Goal: Information Seeking & Learning: Learn about a topic

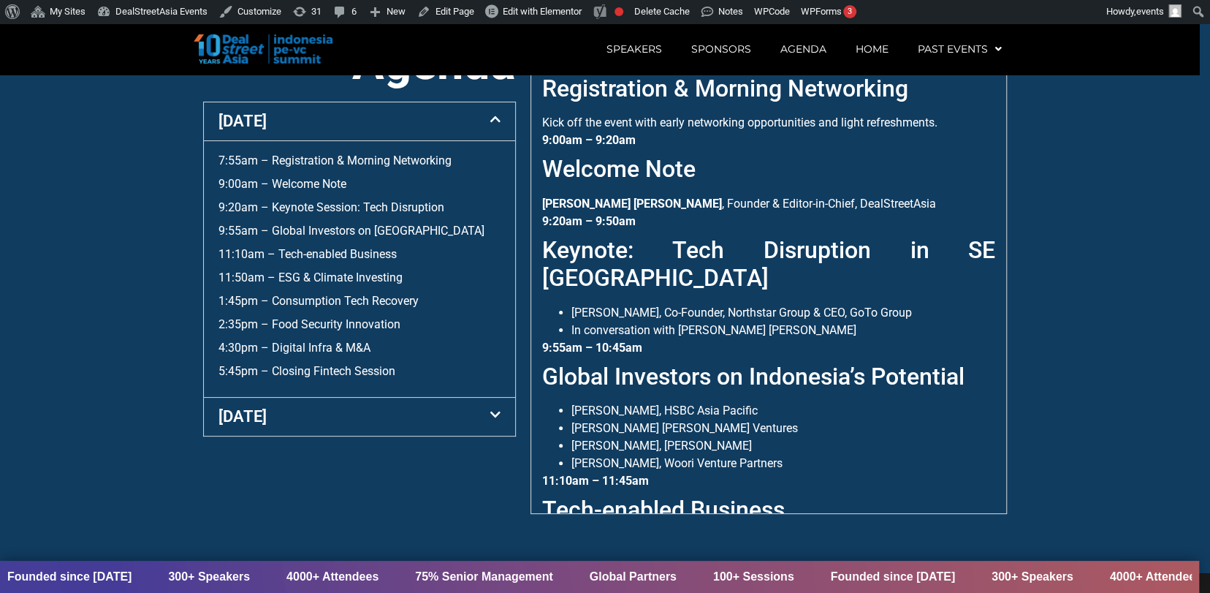
scroll to position [591, 0]
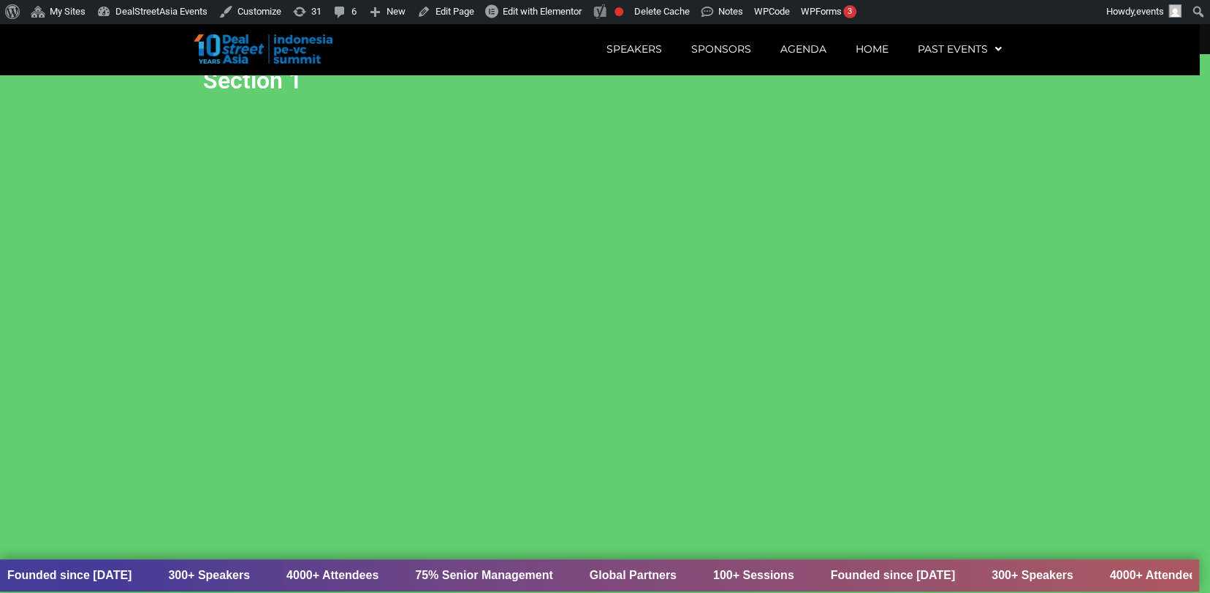
scroll to position [10, 0]
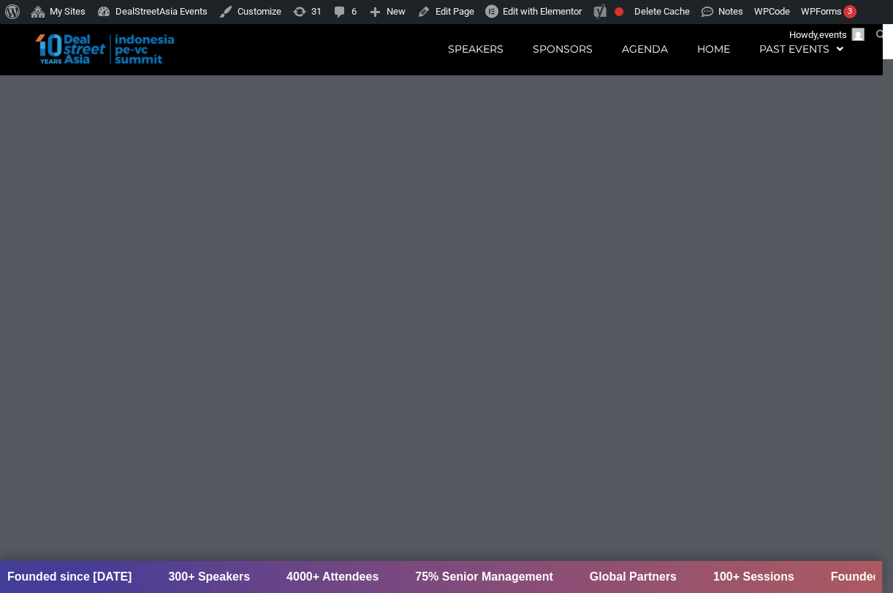
scroll to position [2206, 10]
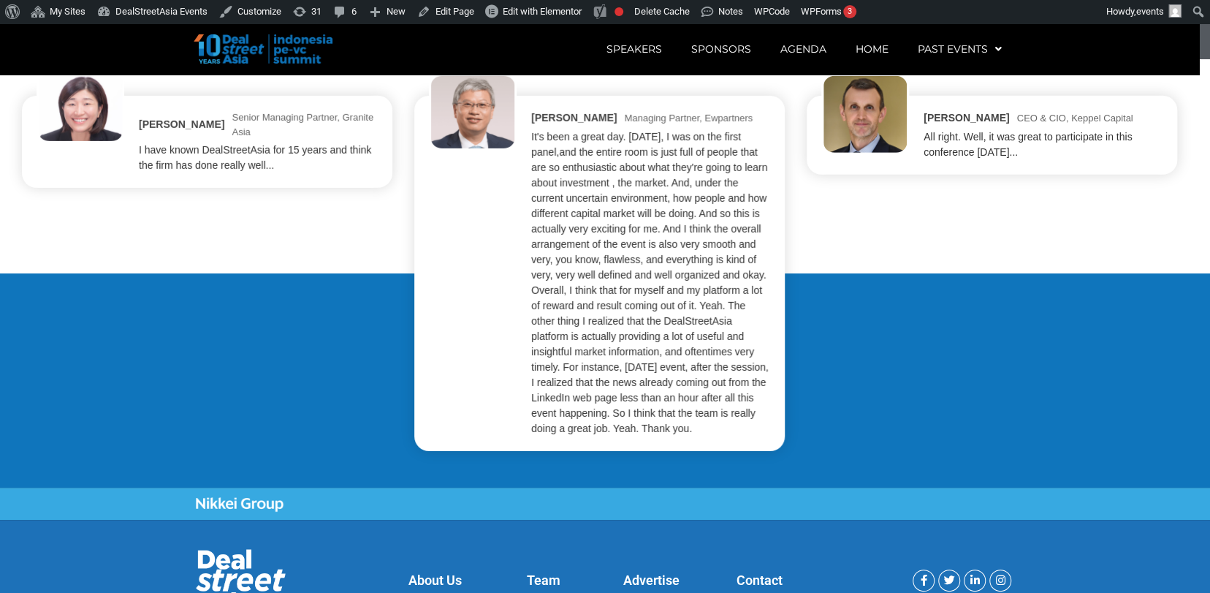
scroll to position [2748, 0]
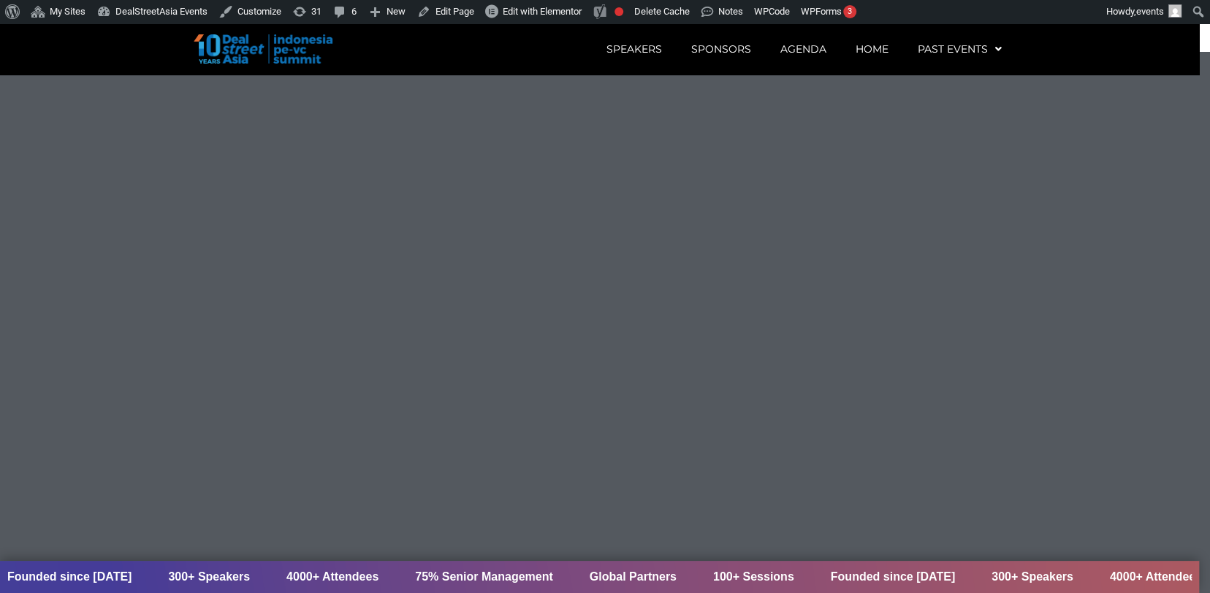
scroll to position [2206, 0]
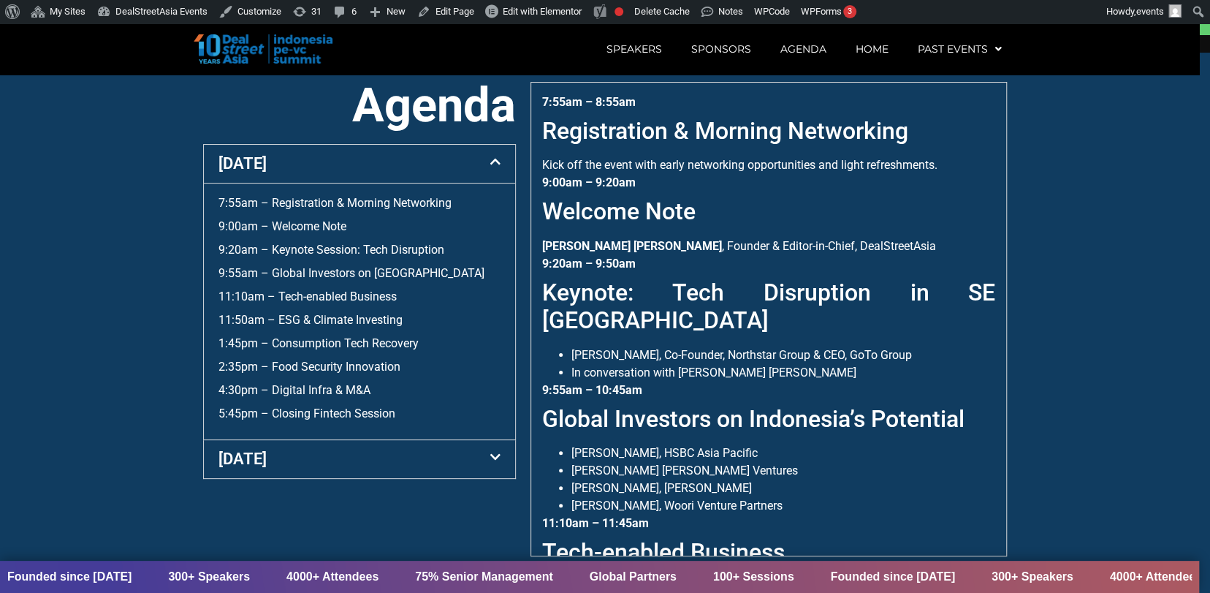
scroll to position [559, 0]
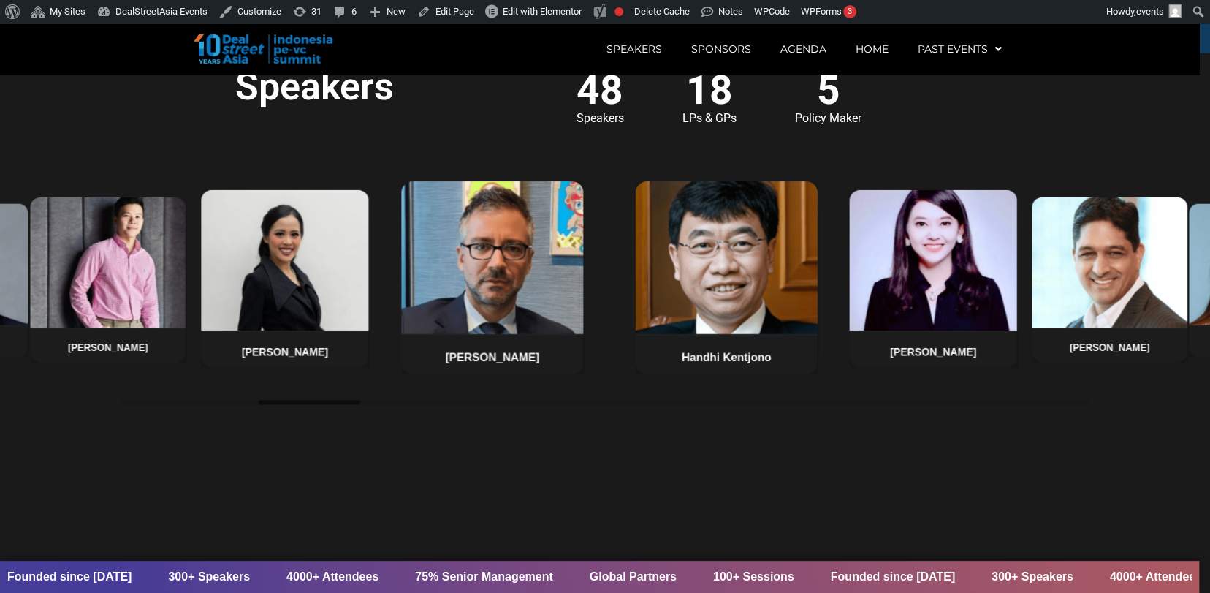
scroll to position [1122, 0]
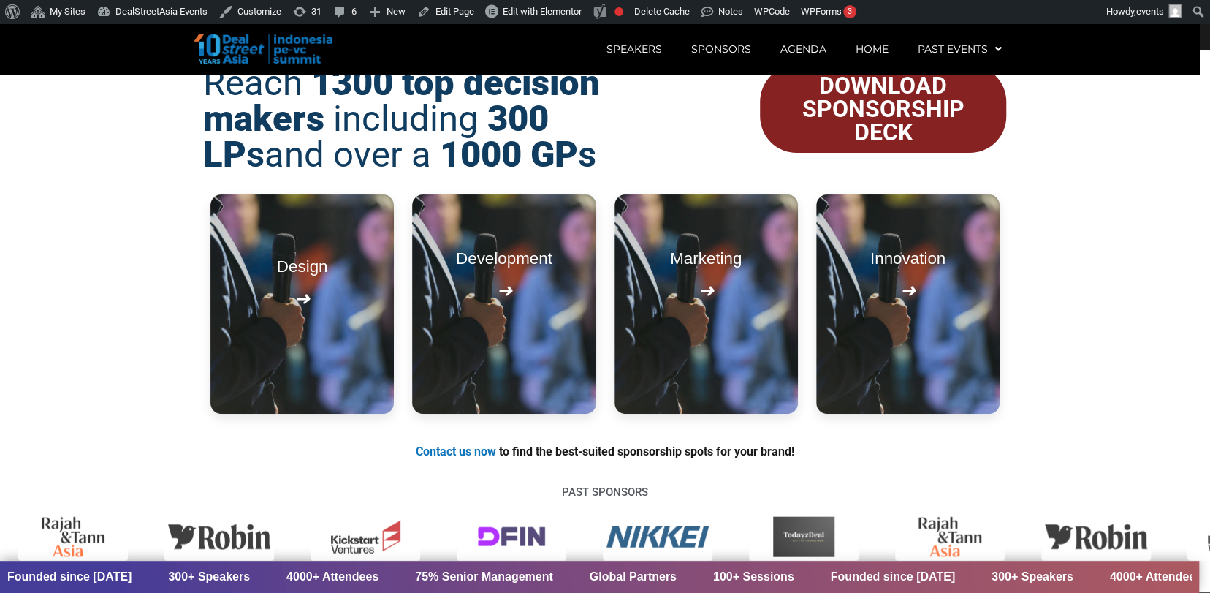
scroll to position [1663, 0]
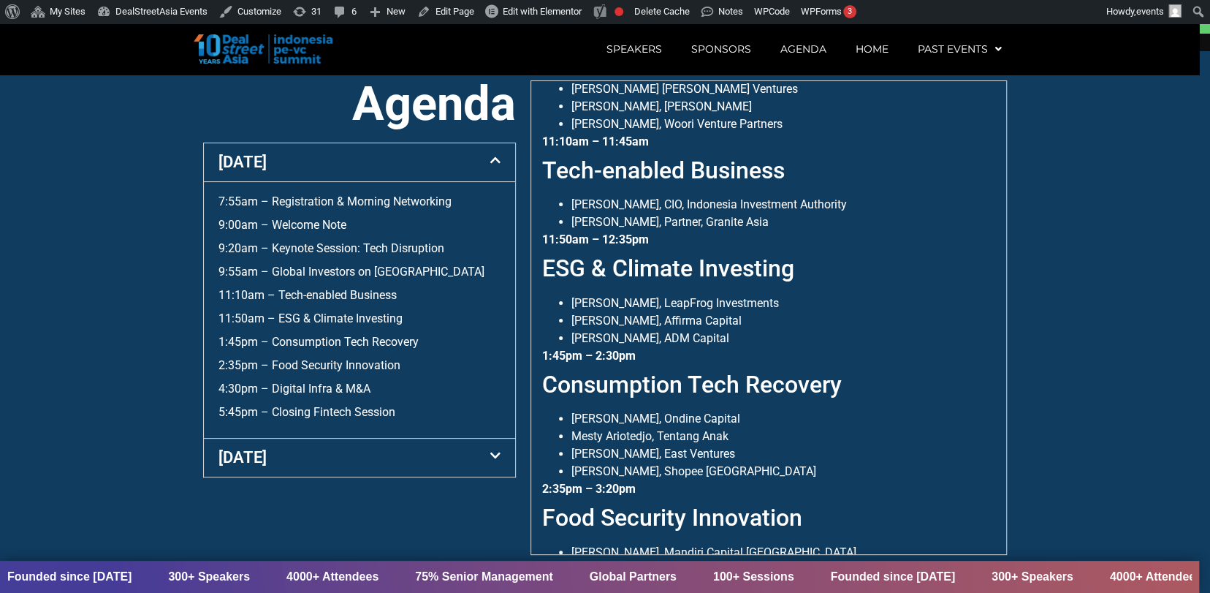
scroll to position [371, 0]
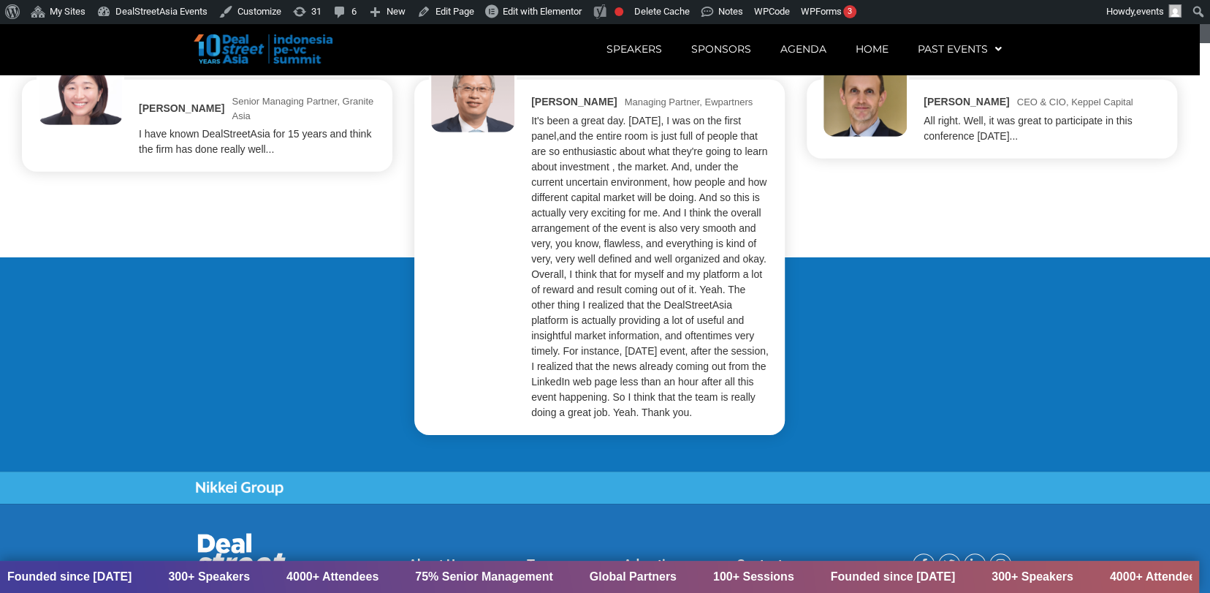
scroll to position [2748, 0]
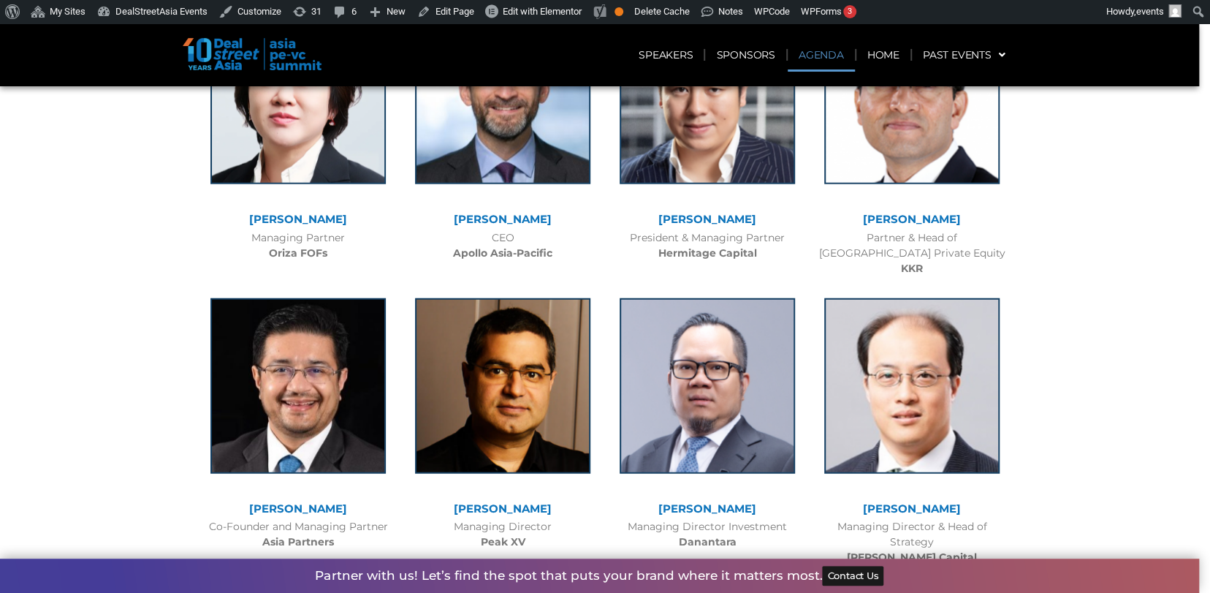
scroll to position [2265, 0]
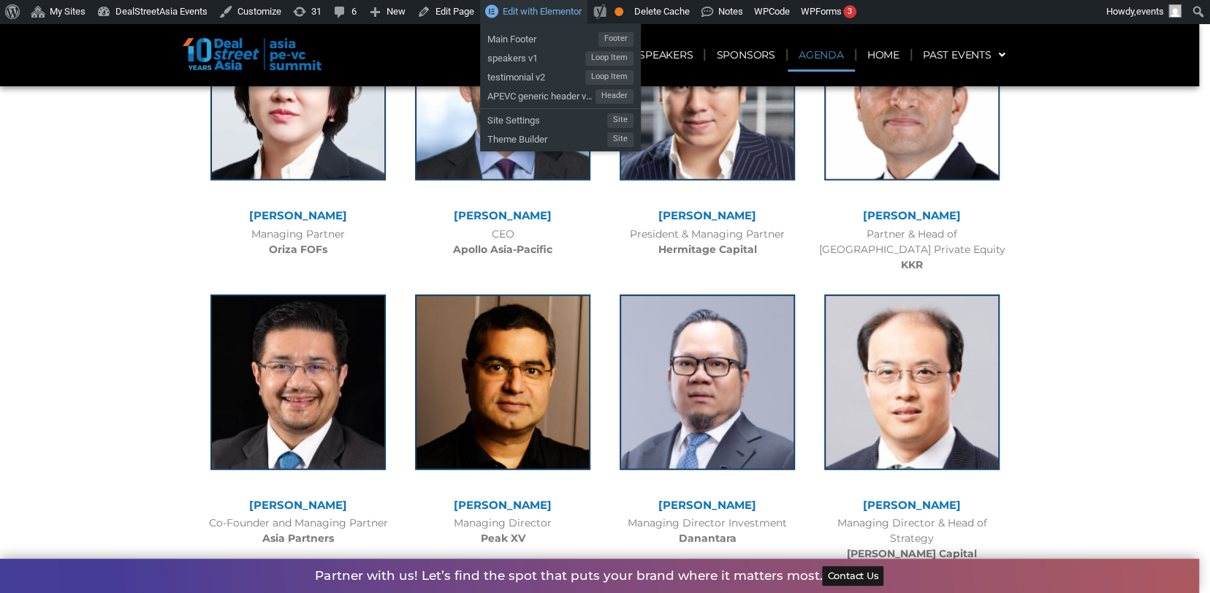
click at [534, 10] on span "Edit with Elementor" at bounding box center [542, 11] width 79 height 11
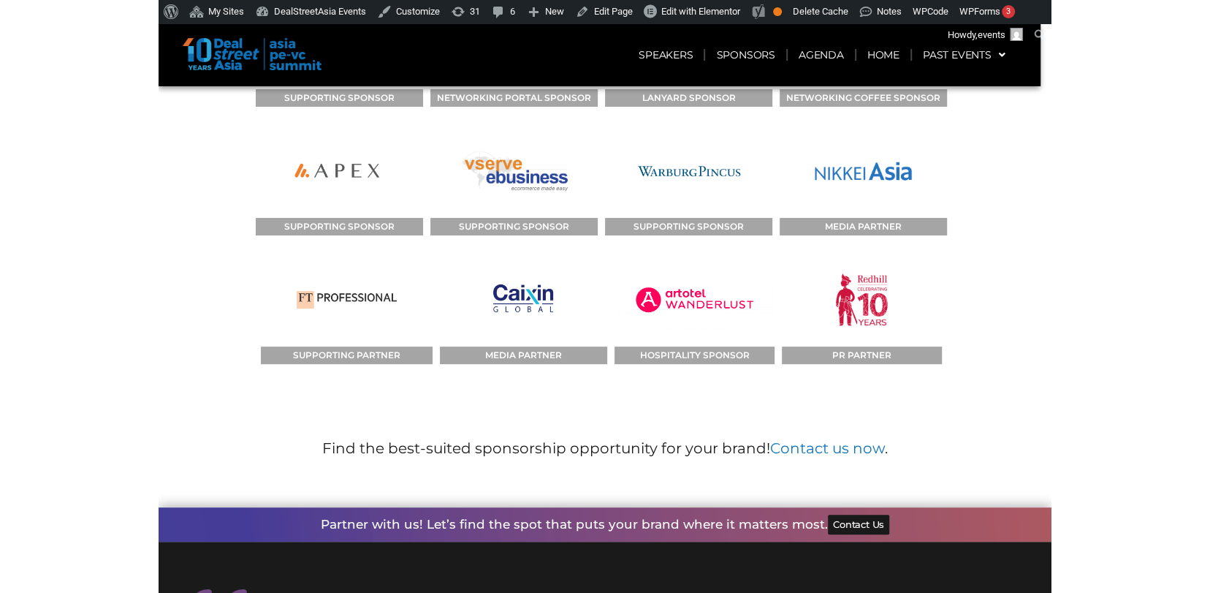
scroll to position [9200, 0]
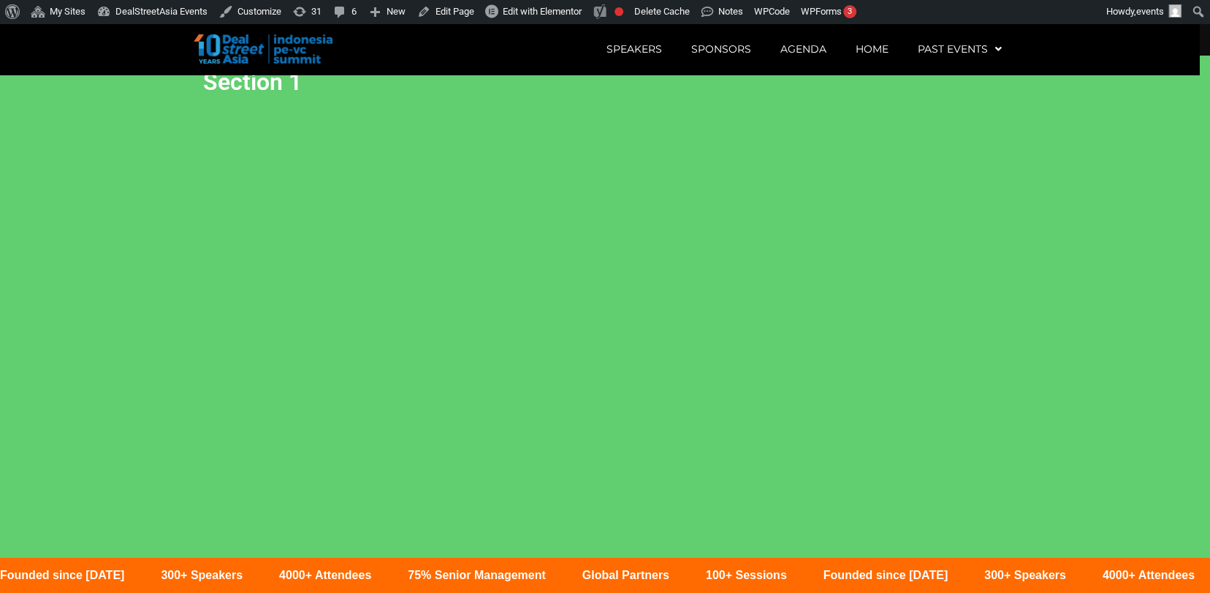
scroll to position [1, 0]
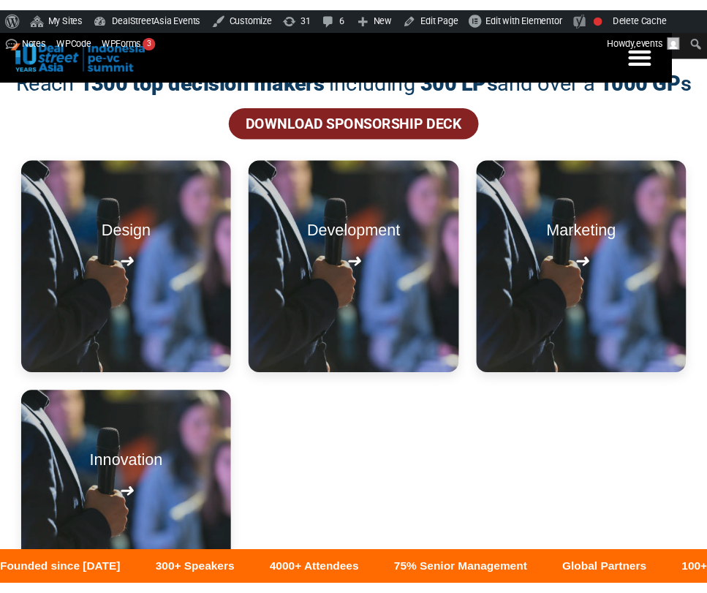
scroll to position [520, 0]
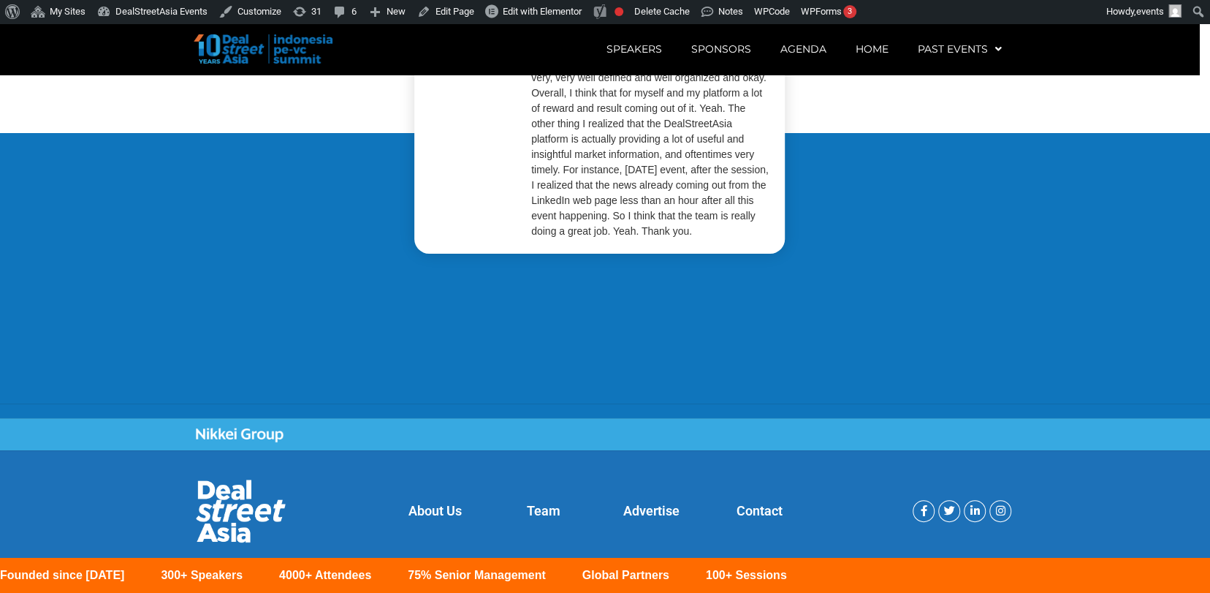
scroll to position [2925, 0]
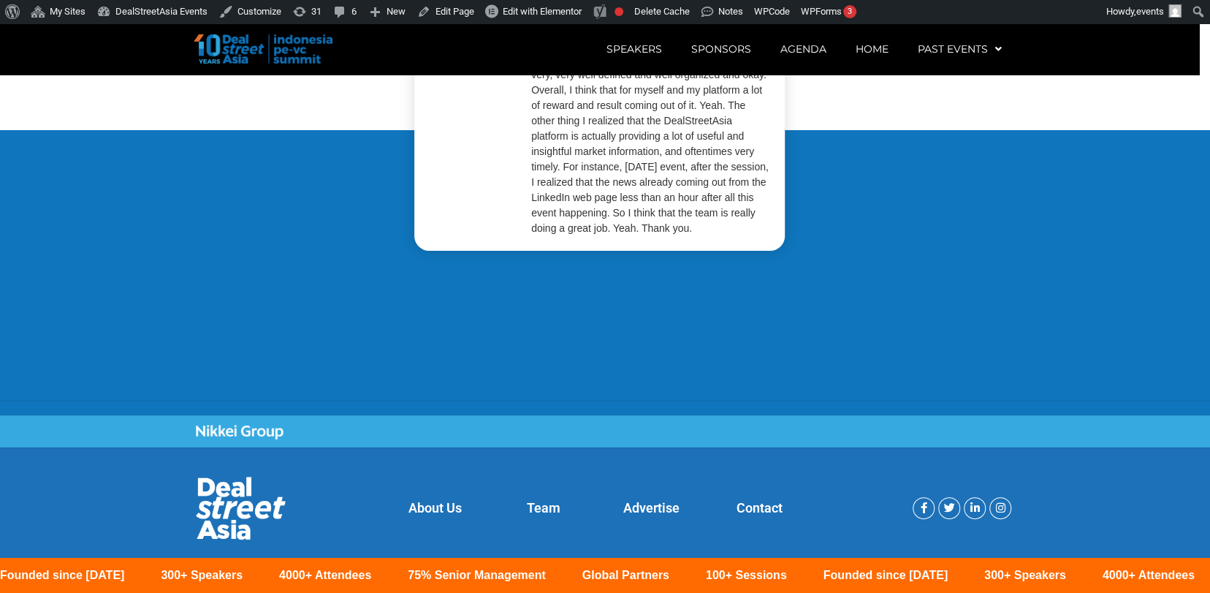
scroll to position [2925, 0]
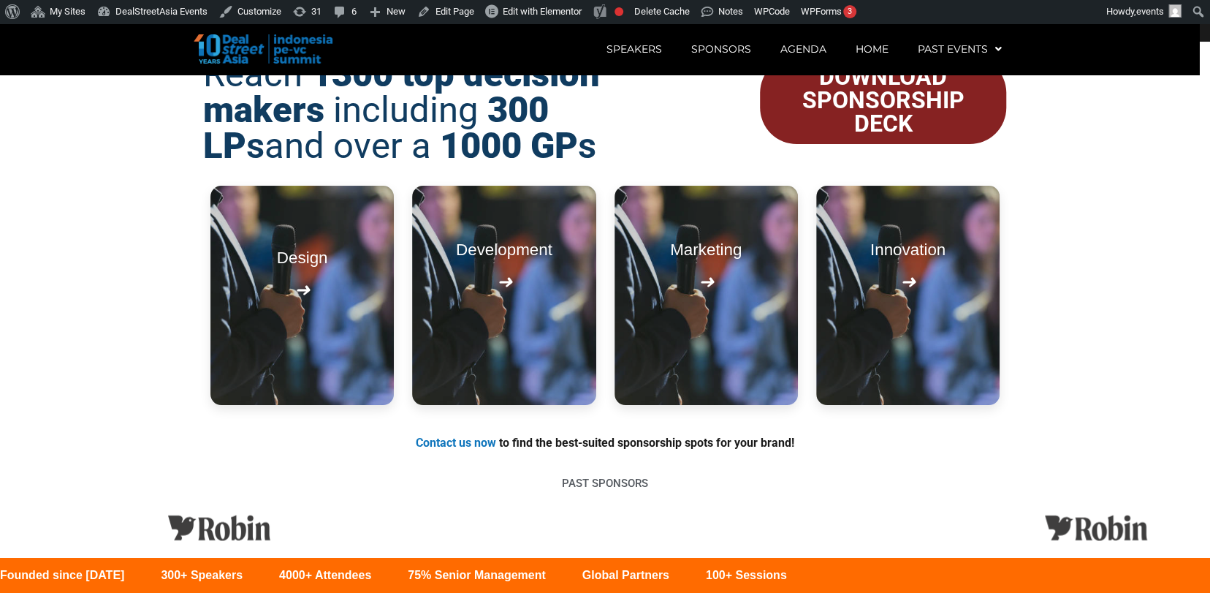
scroll to position [1647, 0]
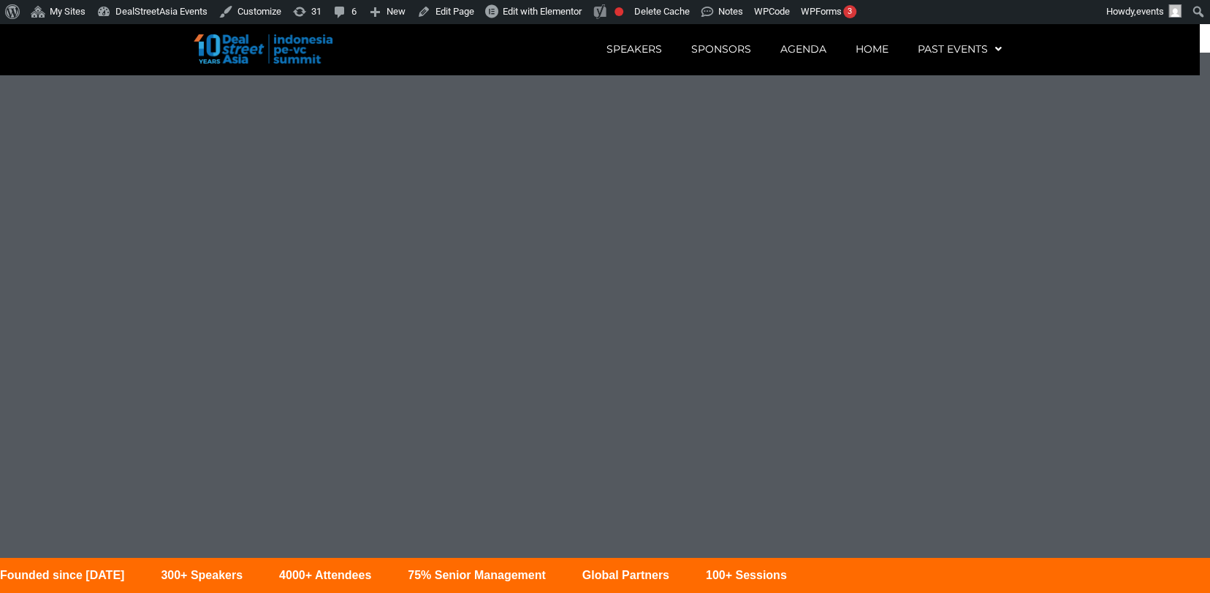
scroll to position [2188, 0]
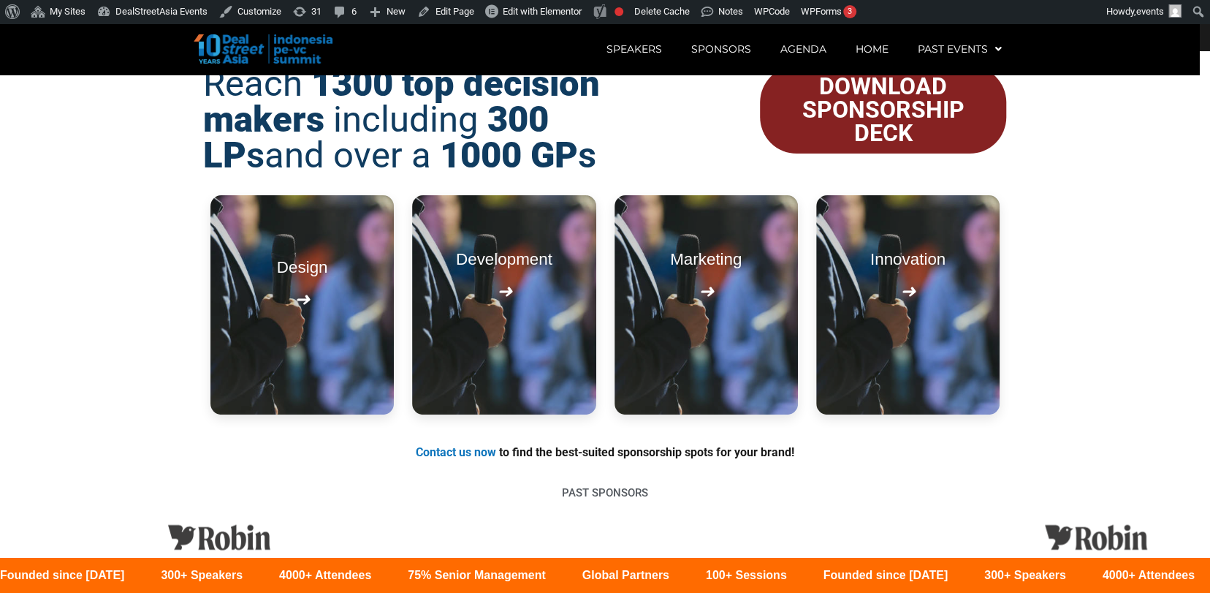
scroll to position [1647, 0]
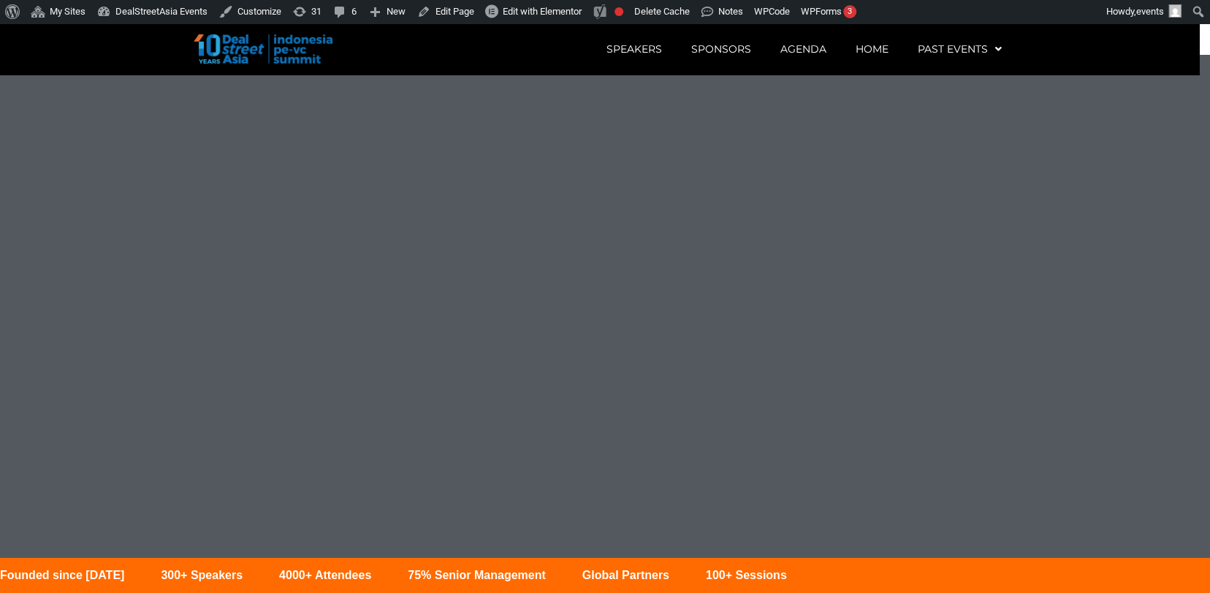
scroll to position [2188, 0]
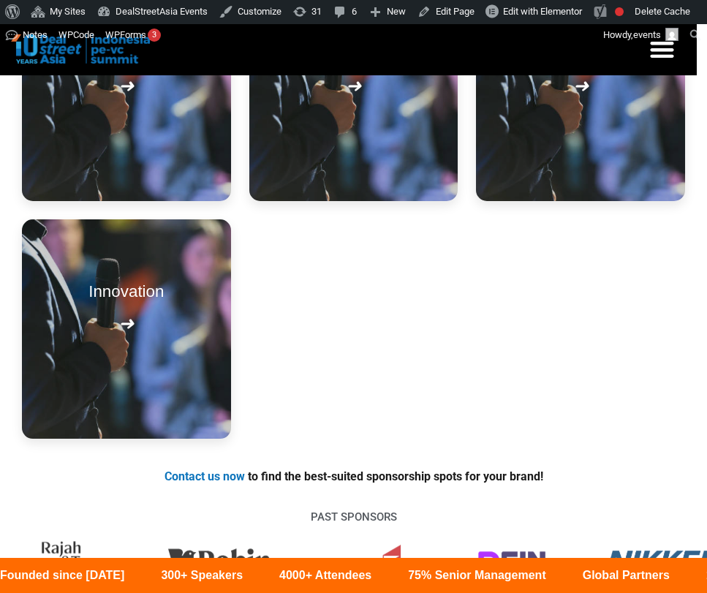
scroll to position [1842, 0]
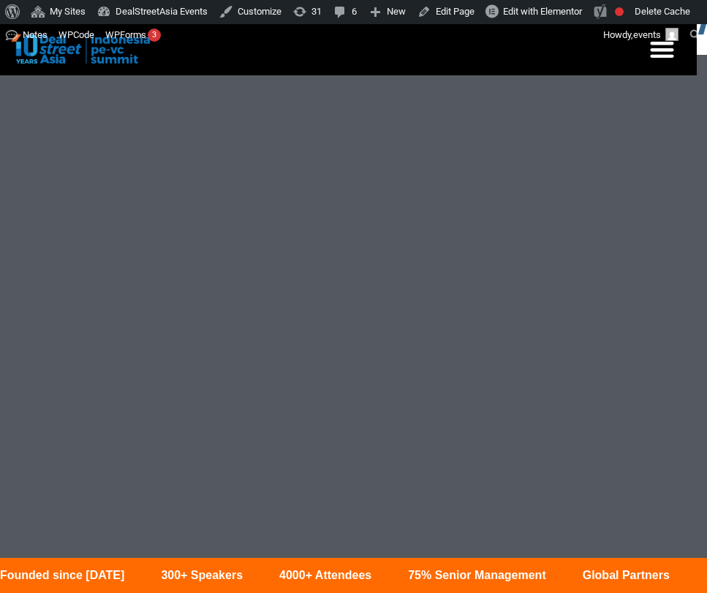
scroll to position [2384, 0]
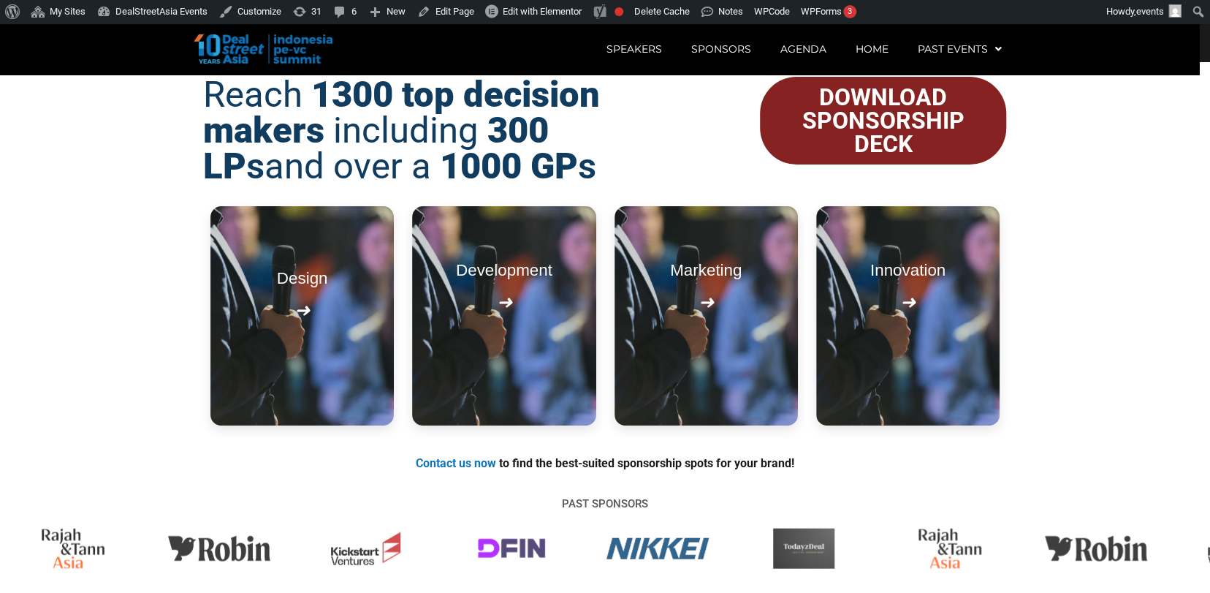
scroll to position [1664, 0]
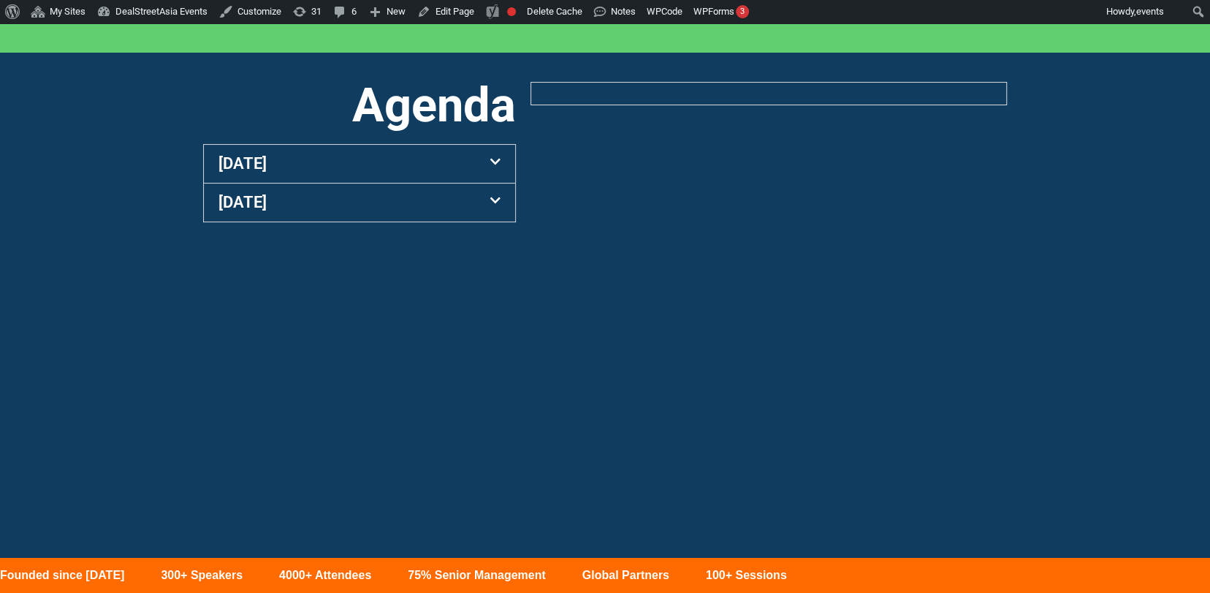
scroll to position [651, 0]
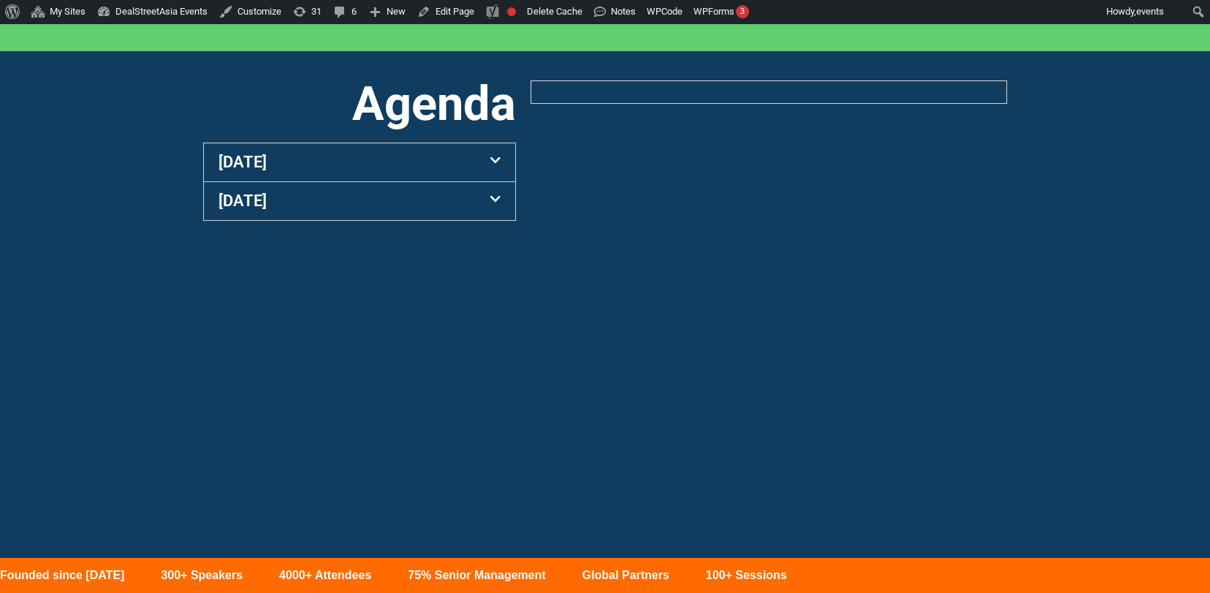
click at [600, 95] on div "7:55am – 8:55am Registration & Morning Networking Kick off the event with early…" at bounding box center [769, 91] width 477 height 23
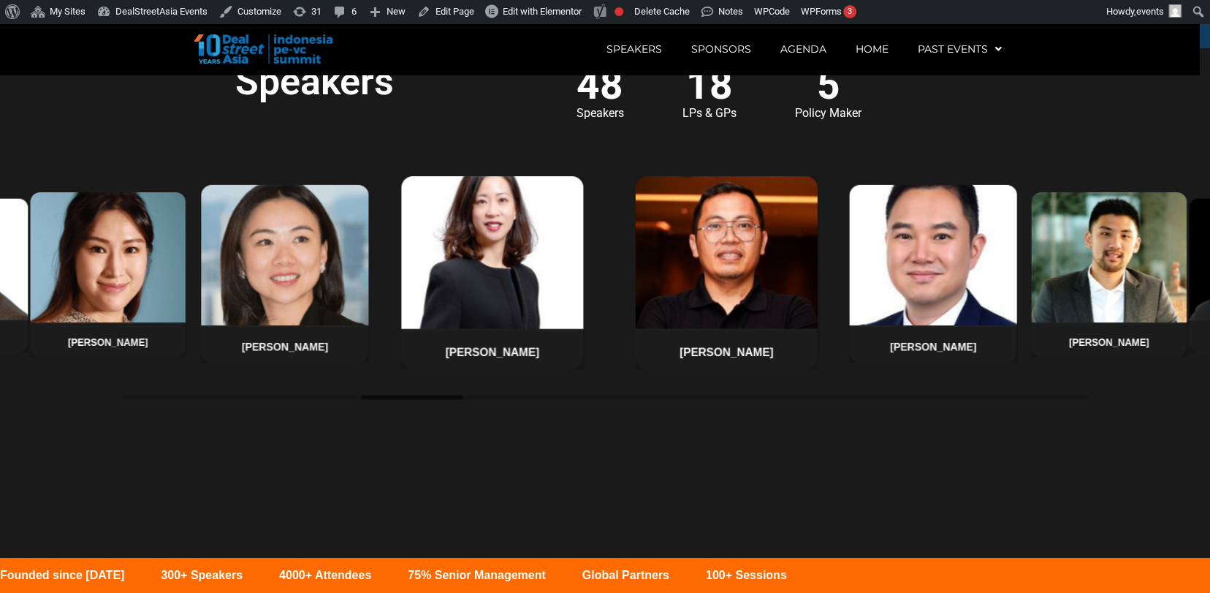
scroll to position [1104, 0]
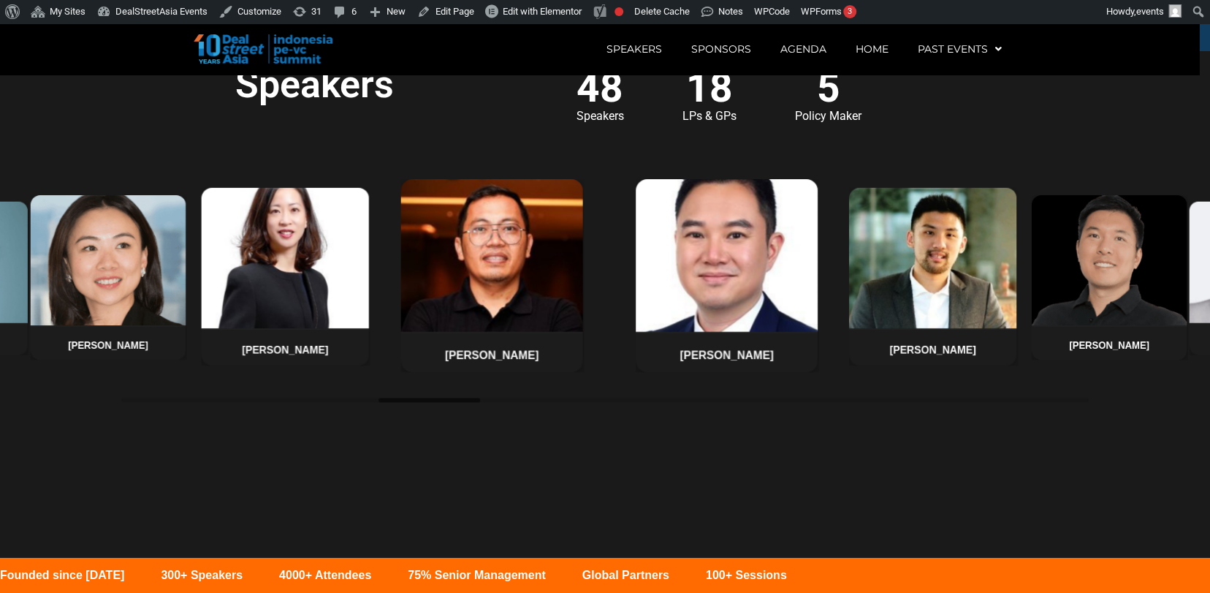
click at [591, 492] on section "Speakers 48 Speakers 18 LPs & GPs 5 Policy Maker Stefanus Hadiwidjaja Claudia K…" at bounding box center [605, 322] width 1210 height 542
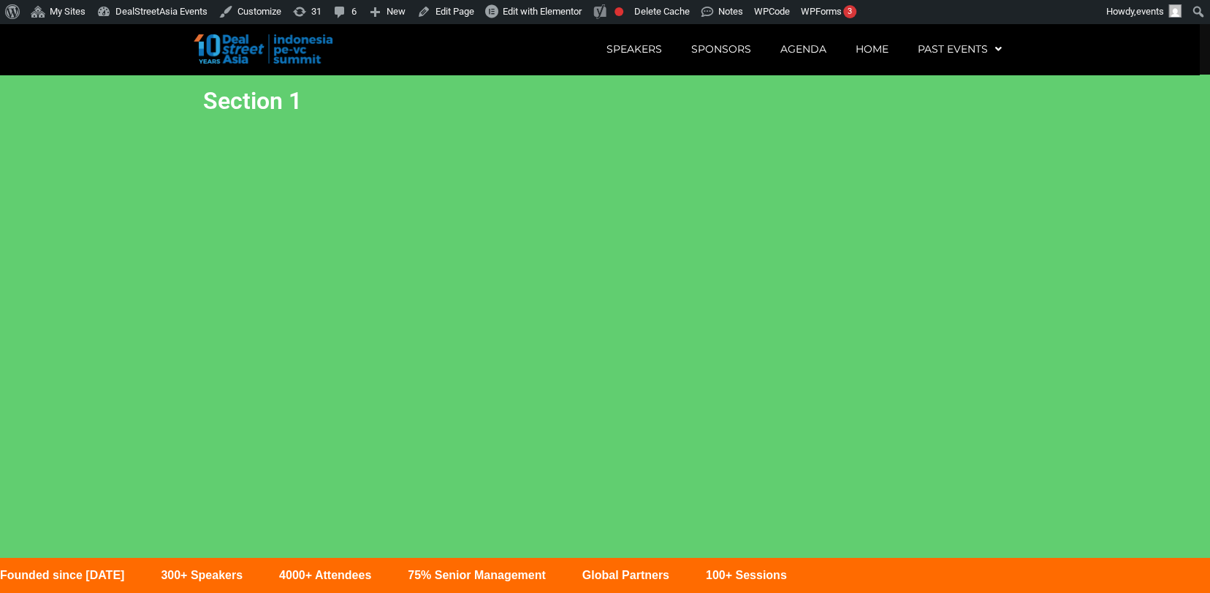
scroll to position [0, 0]
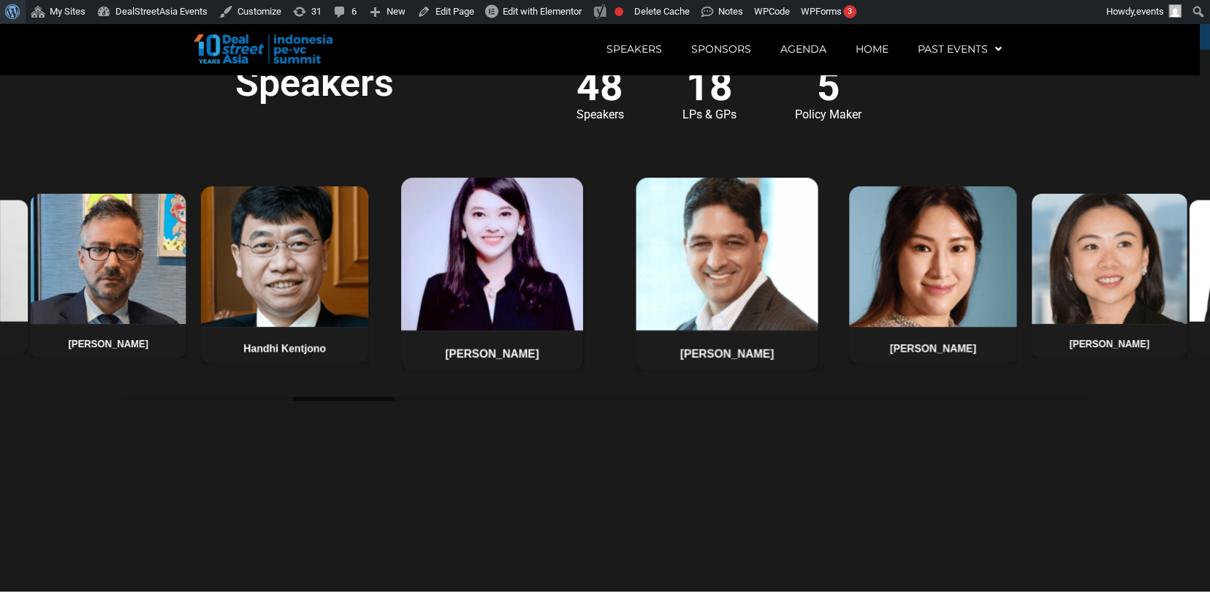
scroll to position [1104, 0]
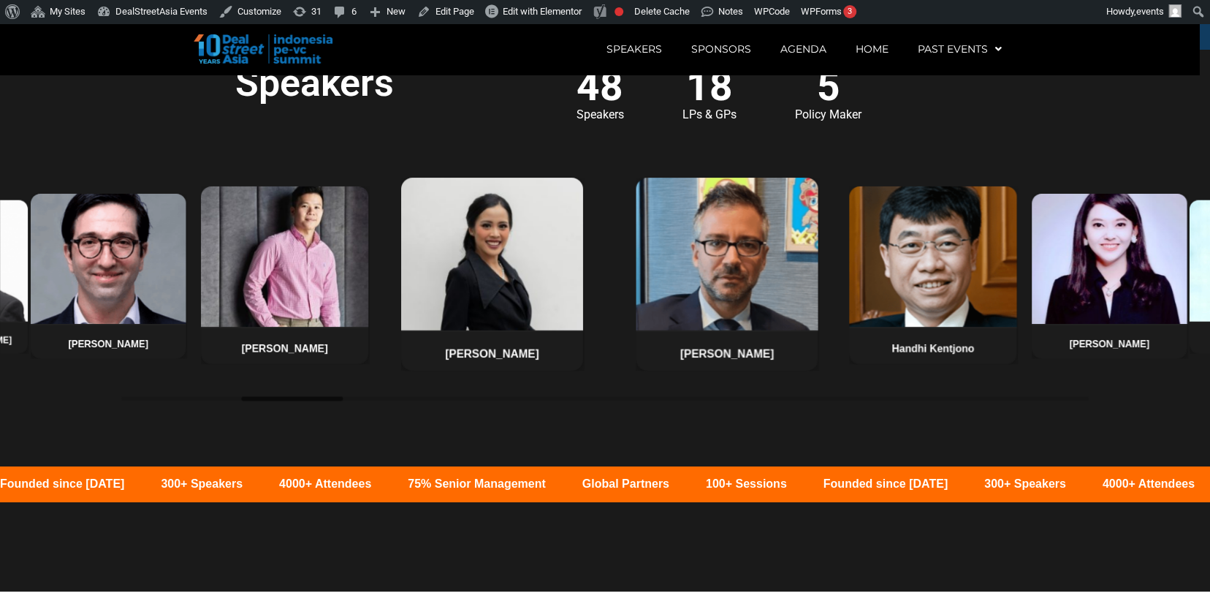
scroll to position [1104, 0]
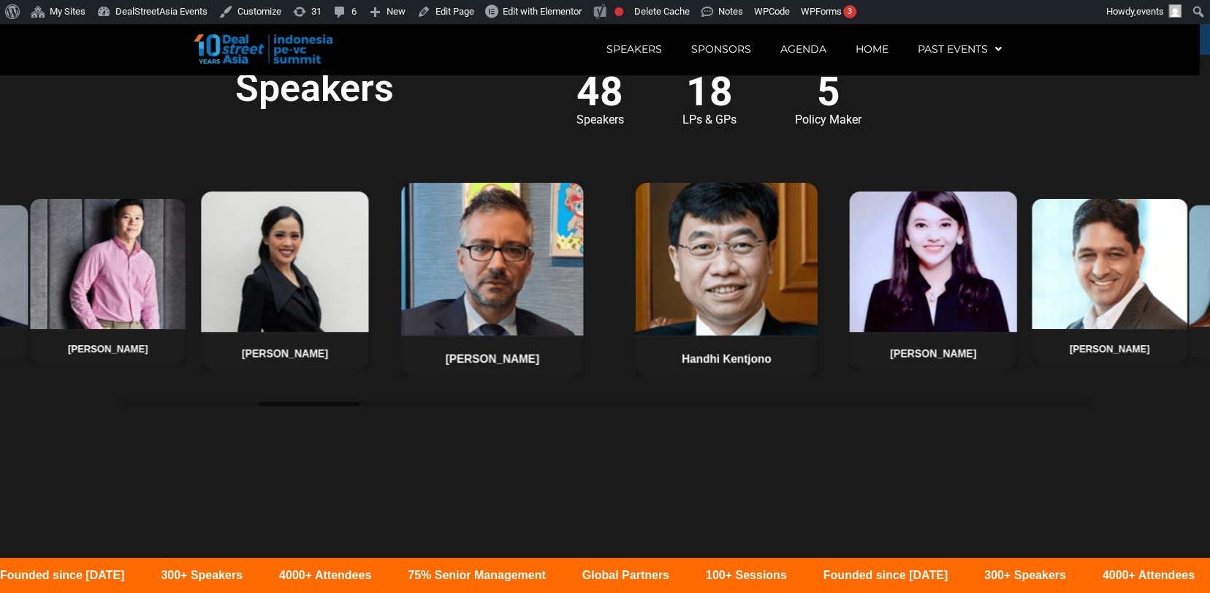
scroll to position [1104, 0]
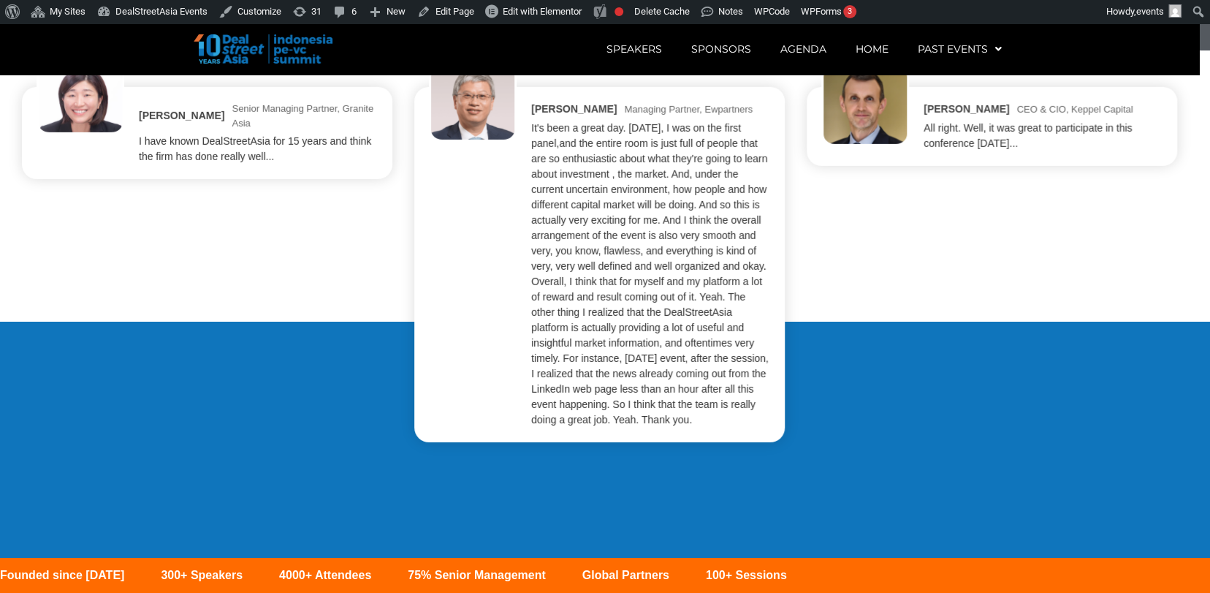
scroll to position [2925, 0]
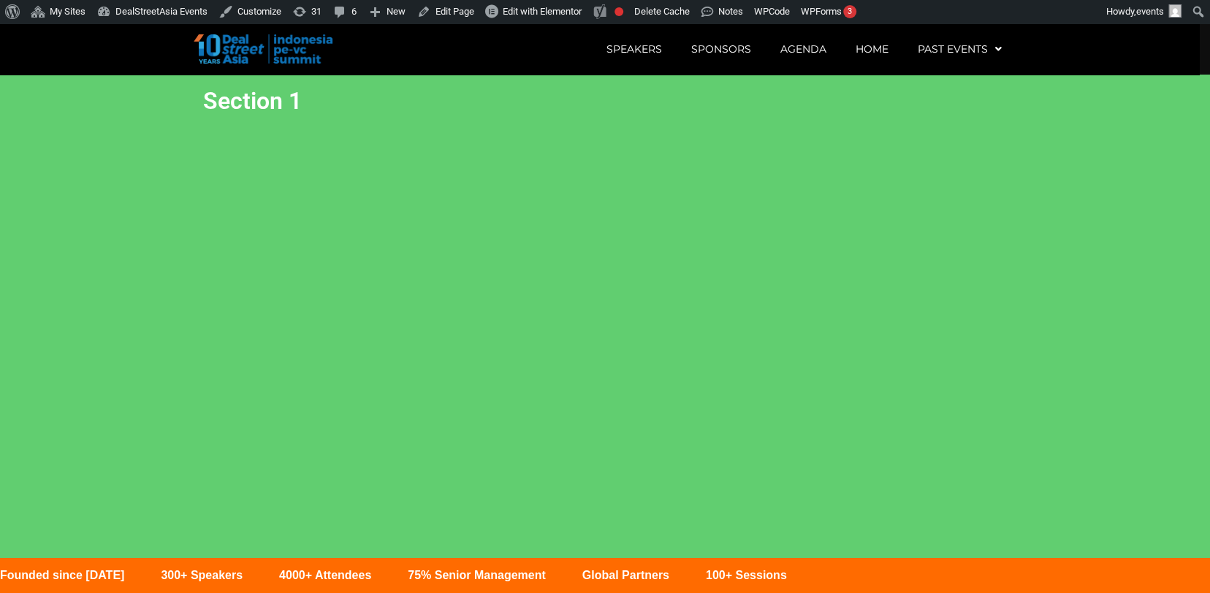
click at [1004, 312] on section "Founded since 2019 300+ Speakers 4000+ Attendees 75% Senior Management Global P…" at bounding box center [605, 346] width 1210 height 542
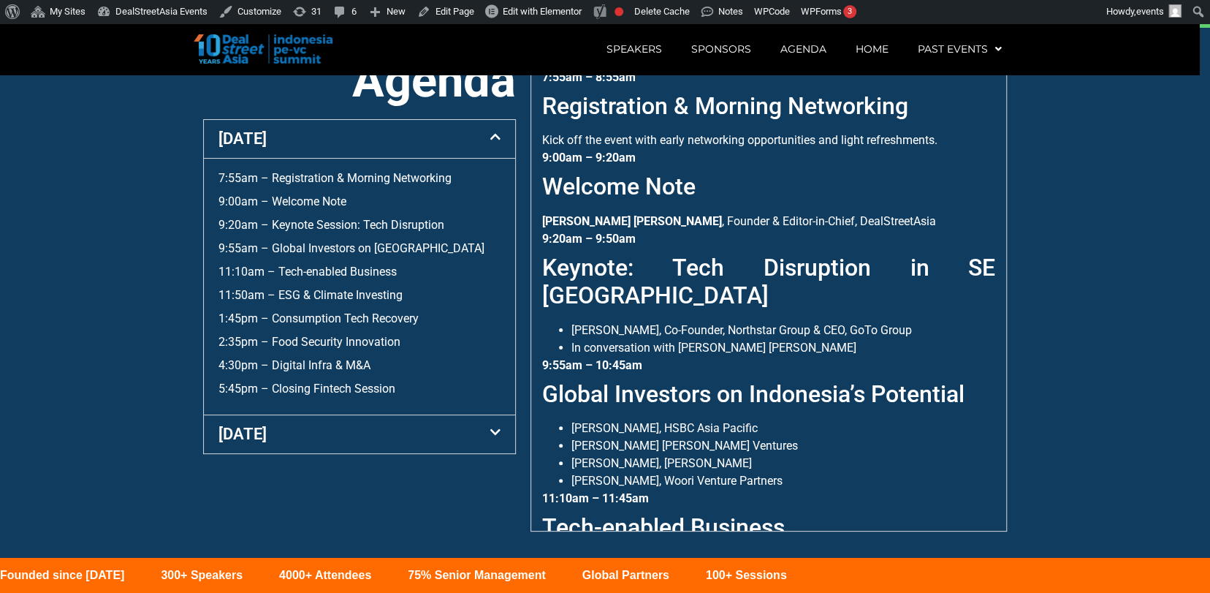
scroll to position [563, 0]
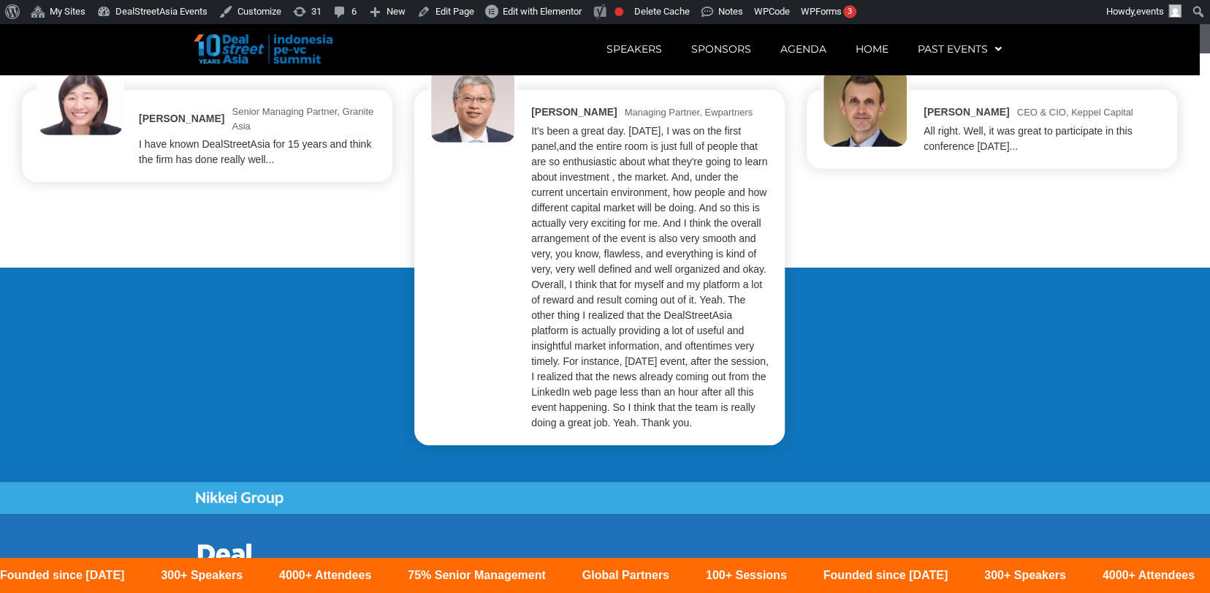
scroll to position [2730, 0]
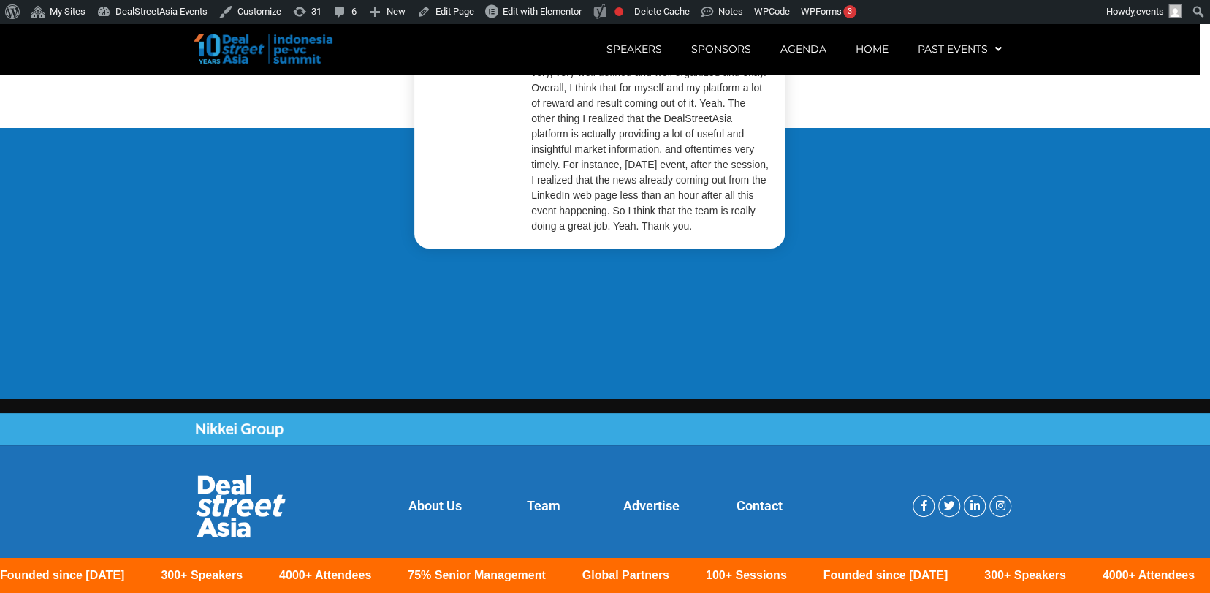
scroll to position [2925, 0]
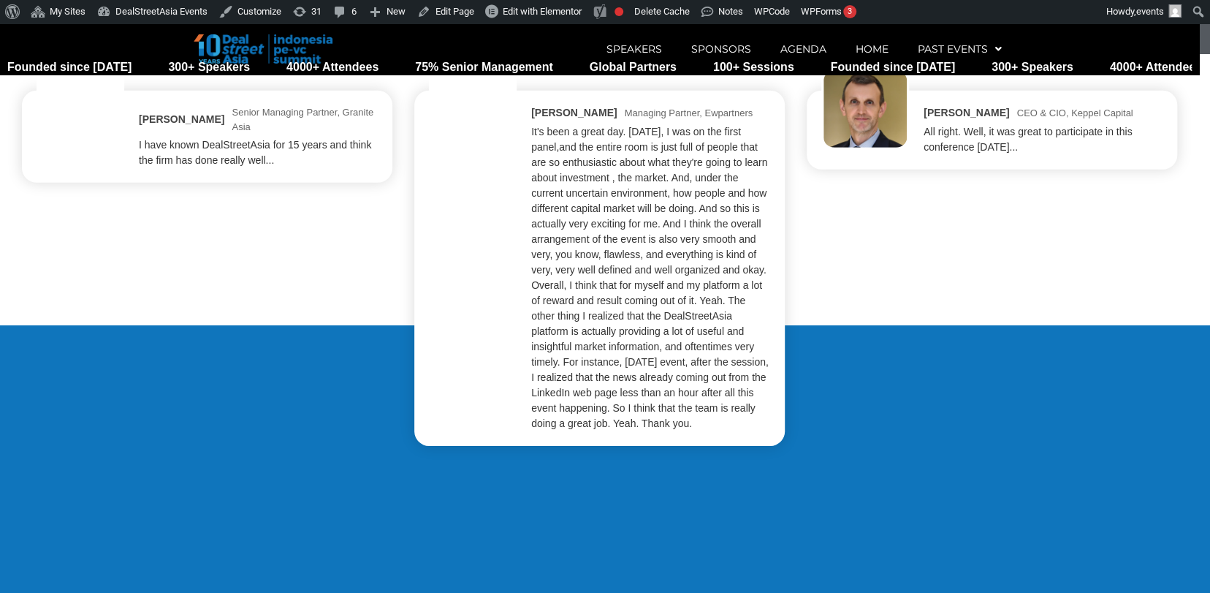
scroll to position [2730, 0]
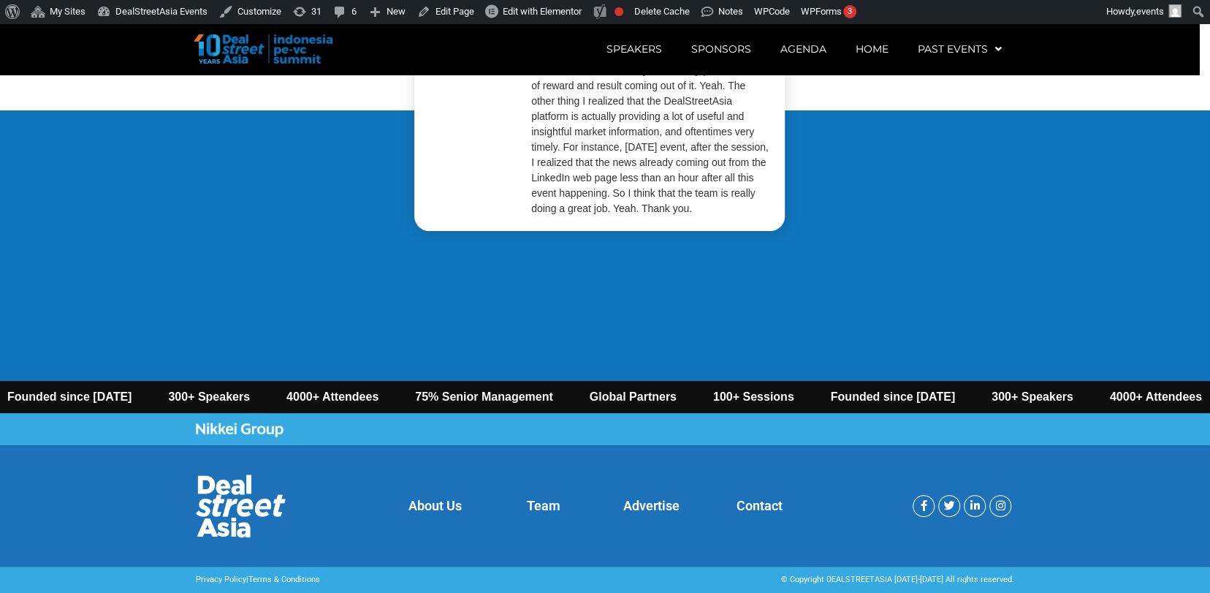
scroll to position [23, 0]
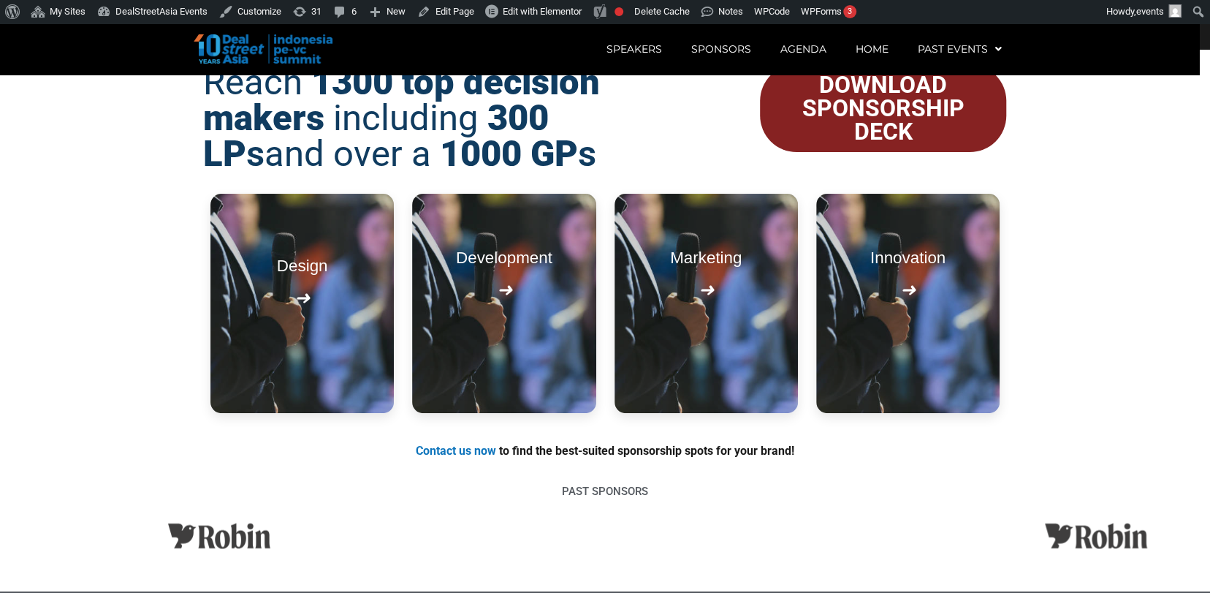
scroll to position [1647, 0]
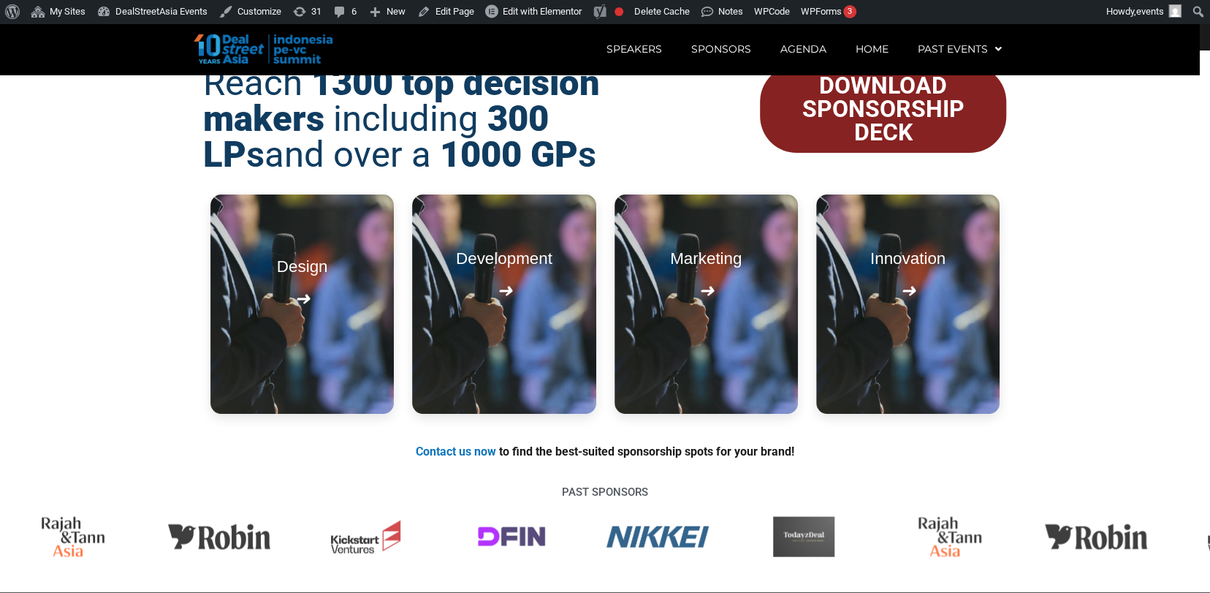
click at [333, 461] on p "Contact us now to find the best-suited sponsorship spots for your brand!" at bounding box center [605, 452] width 819 height 18
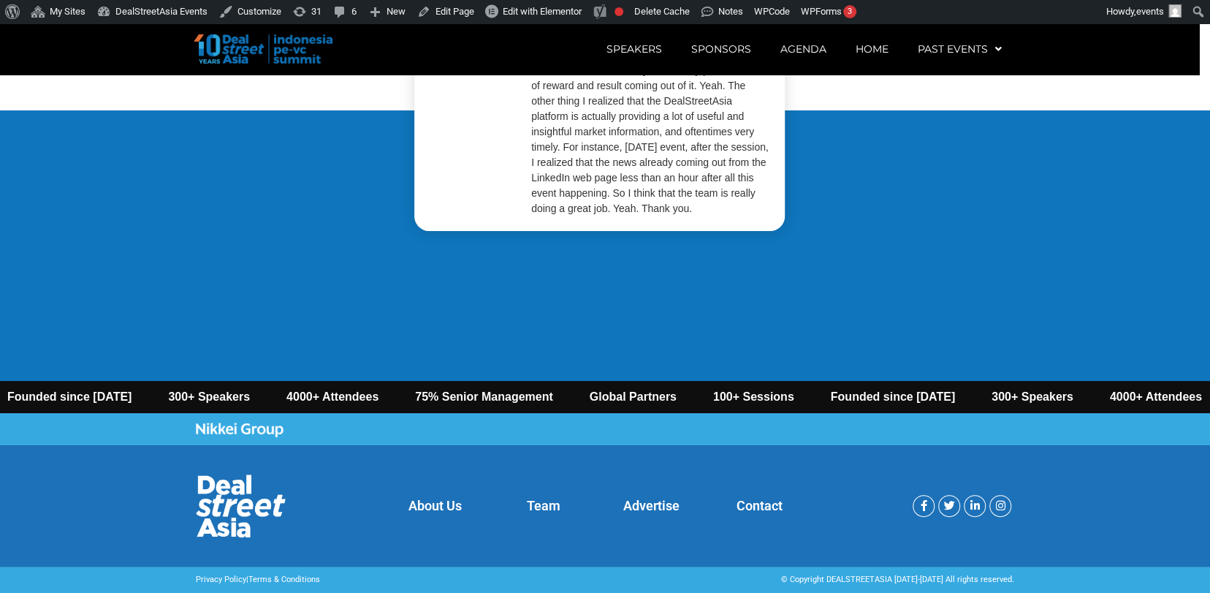
scroll to position [2943, 0]
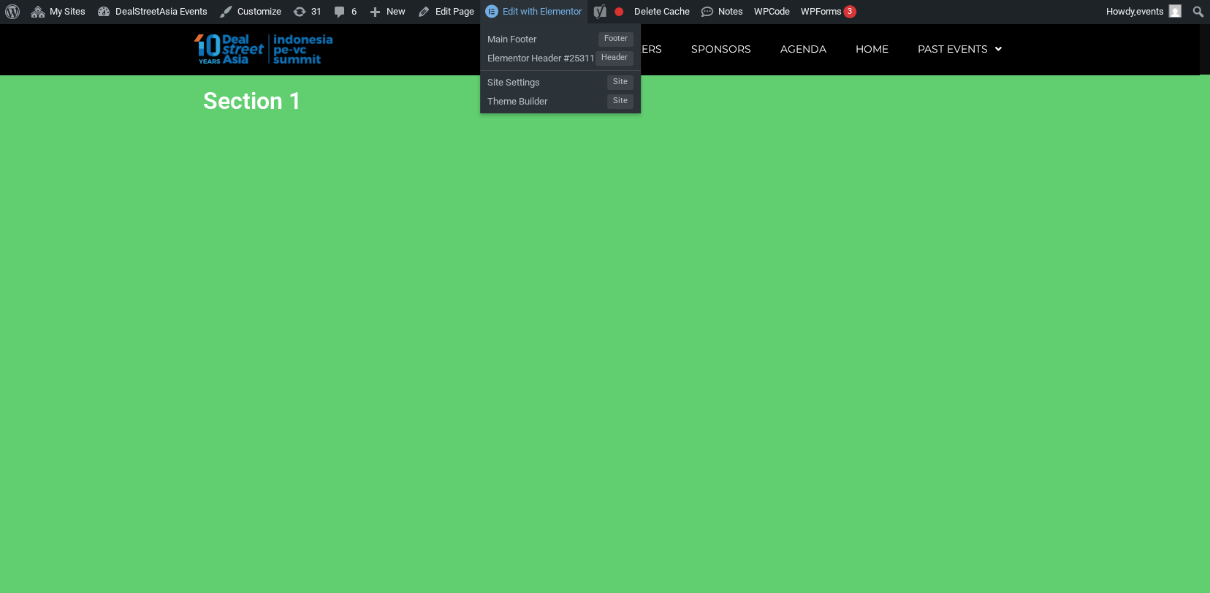
click at [533, 4] on link "Edit with Elementor" at bounding box center [533, 11] width 107 height 23
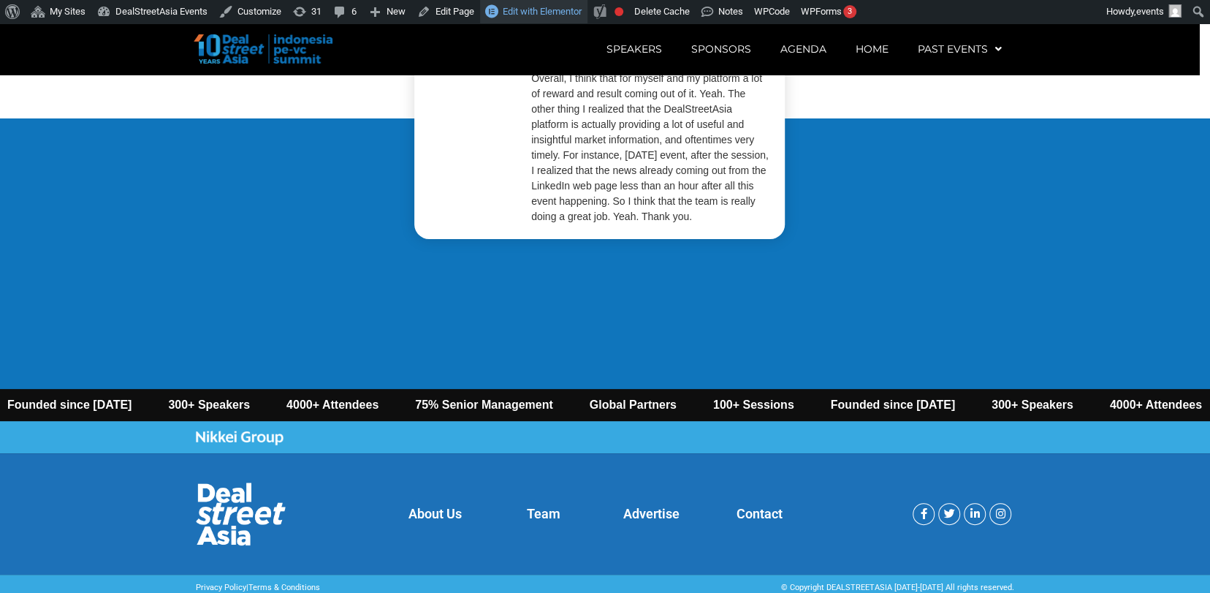
scroll to position [2943, 0]
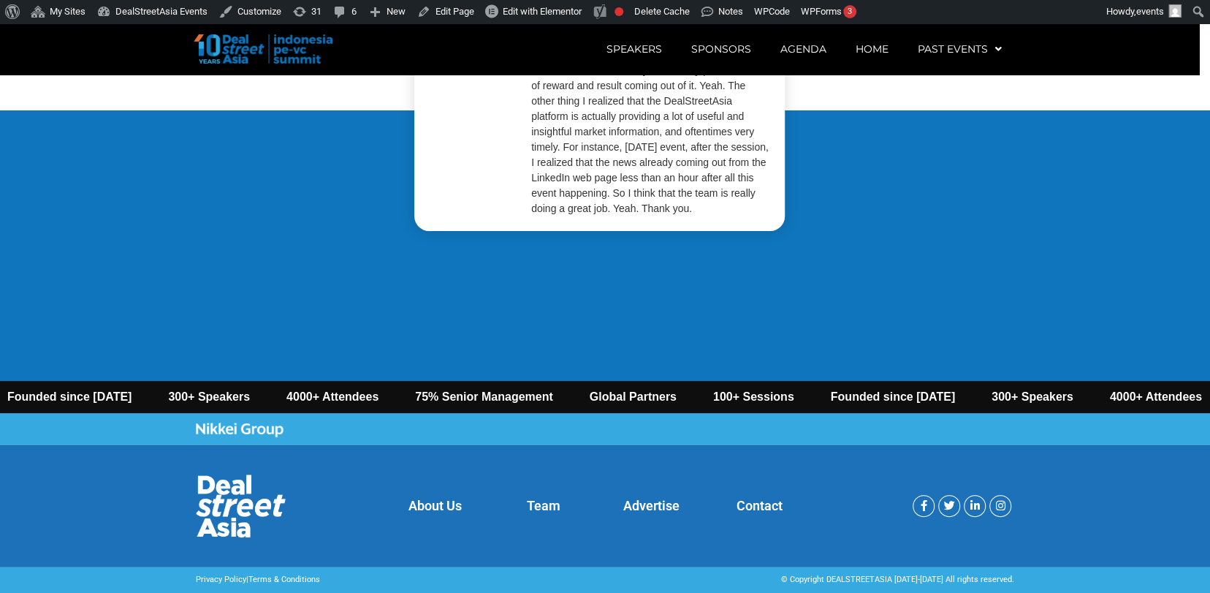
scroll to position [23, 0]
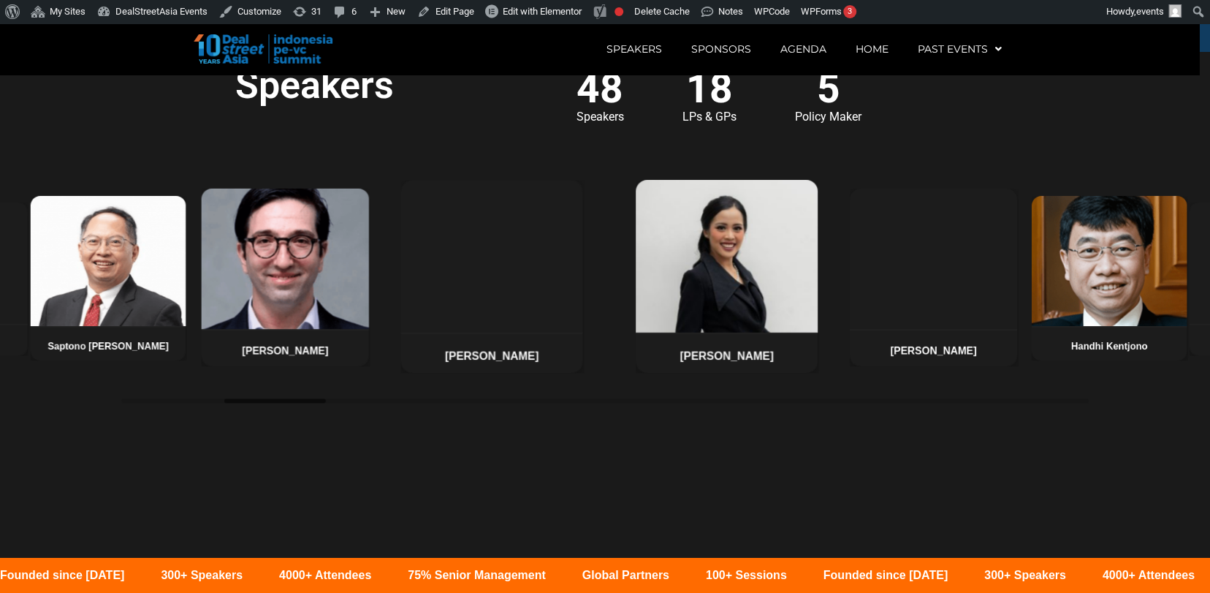
scroll to position [1104, 0]
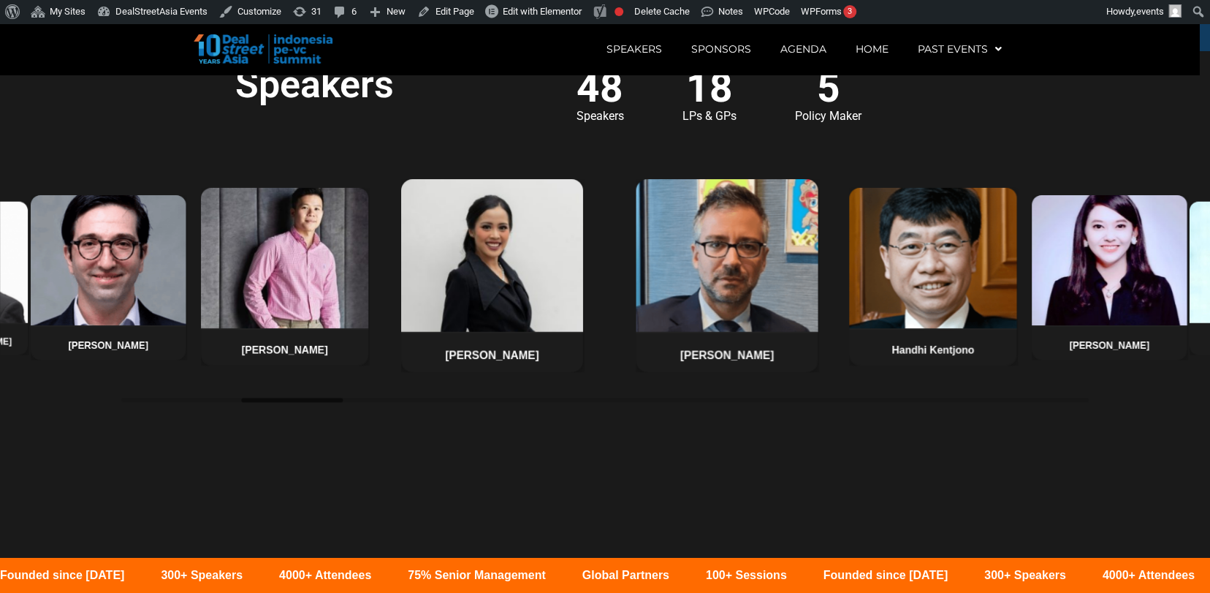
drag, startPoint x: 0, startPoint y: 0, endPoint x: 467, endPoint y: 499, distance: 683.2
click at [467, 499] on section "Speakers 48 Speakers 18 LPs & GPs 5 Policy Maker Stefanus Hadiwidjaja Claudia K…" at bounding box center [605, 322] width 1210 height 542
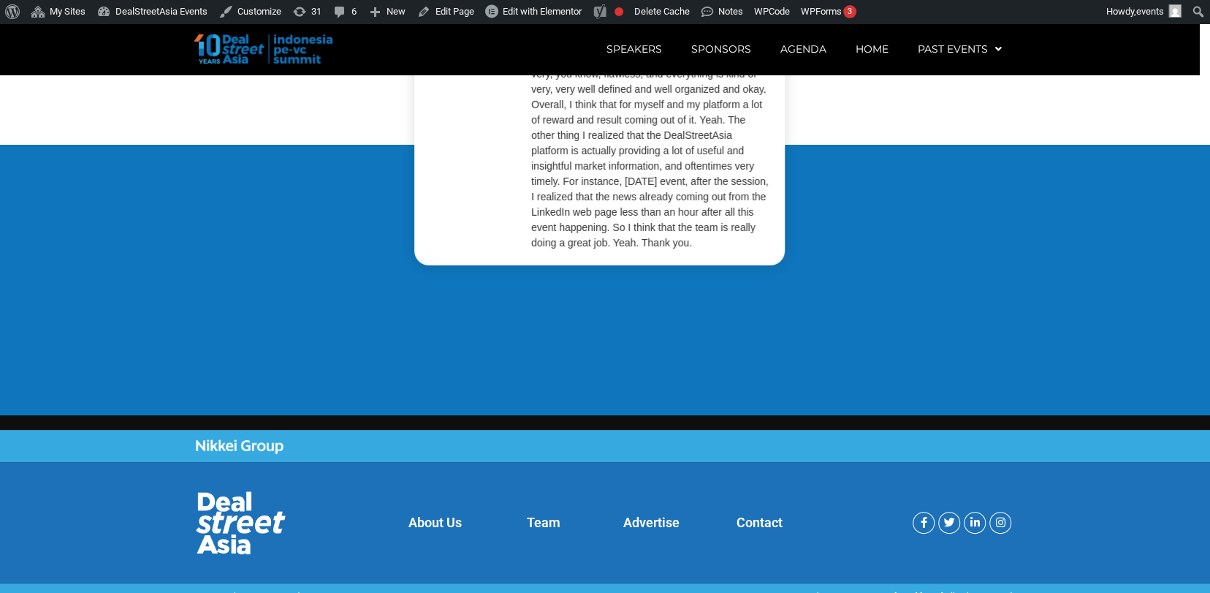
scroll to position [2925, 0]
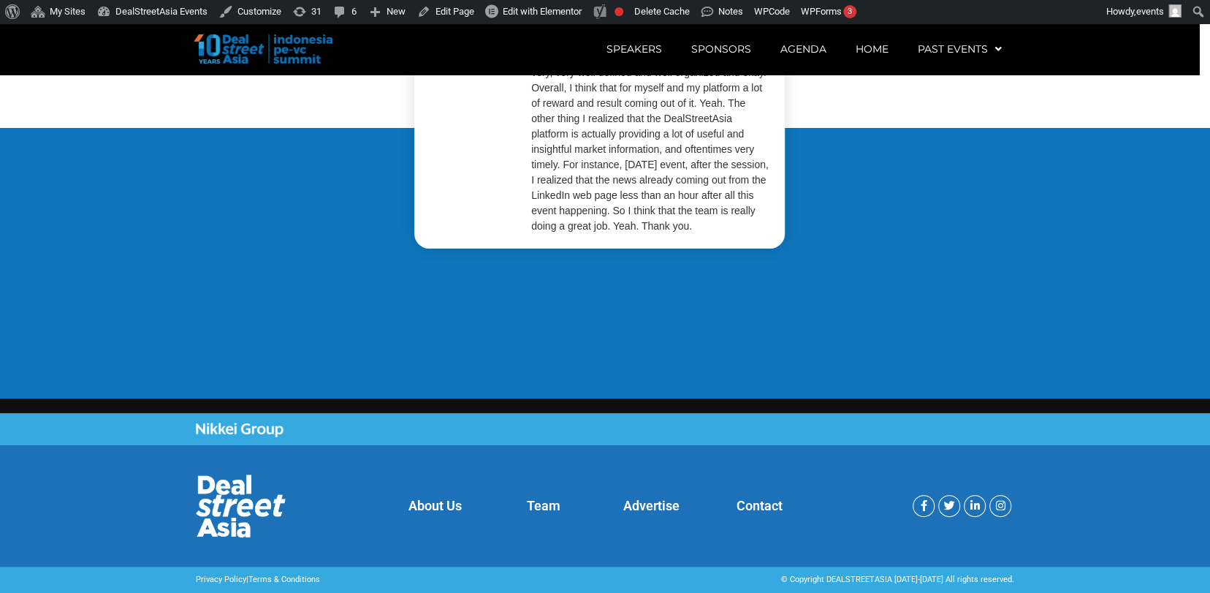
scroll to position [23, 0]
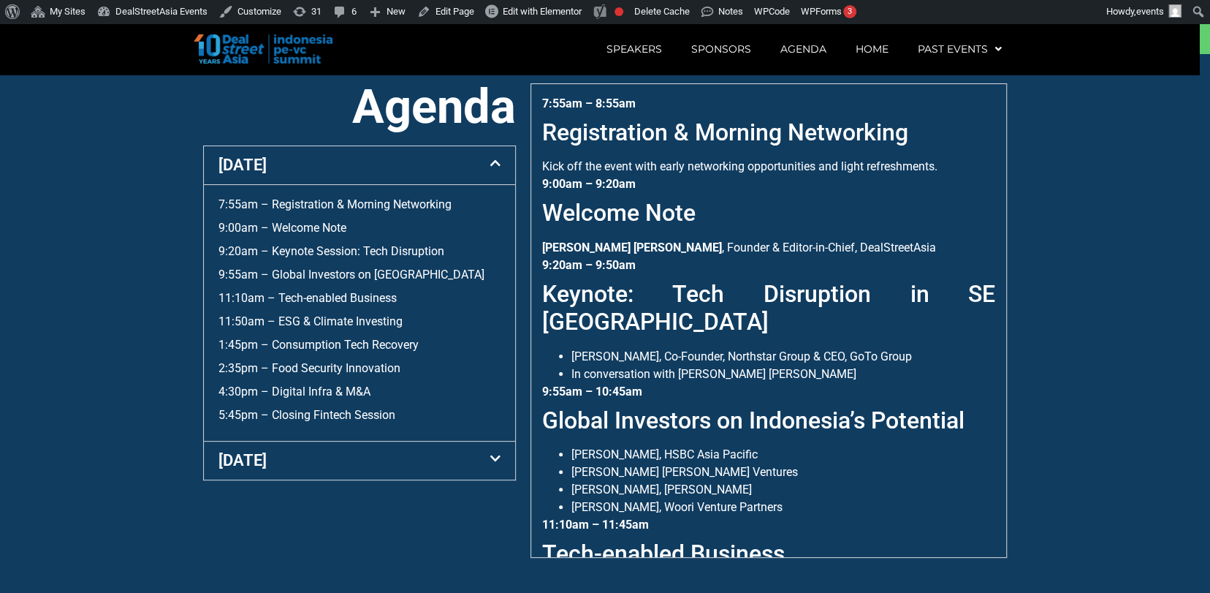
scroll to position [542, 0]
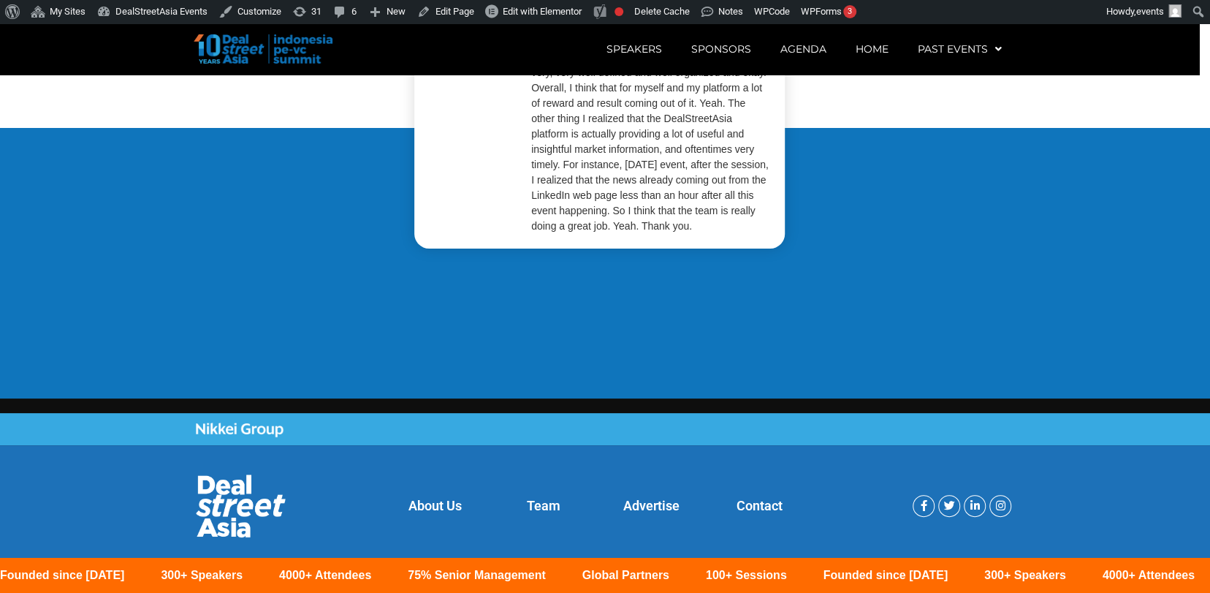
scroll to position [23, 0]
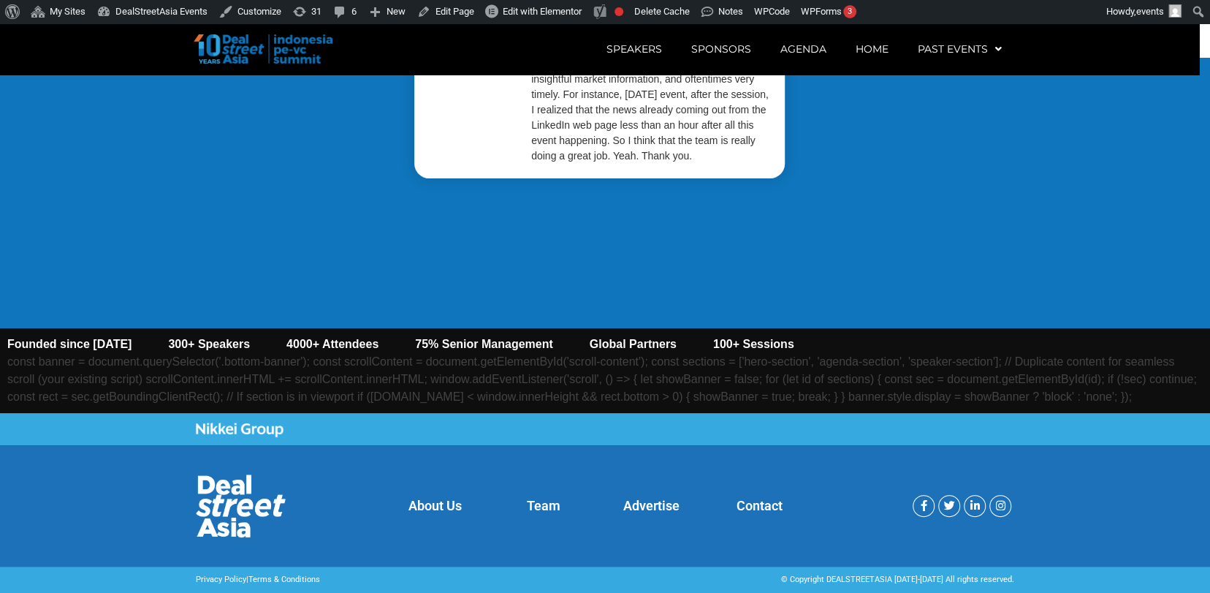
scroll to position [23, 0]
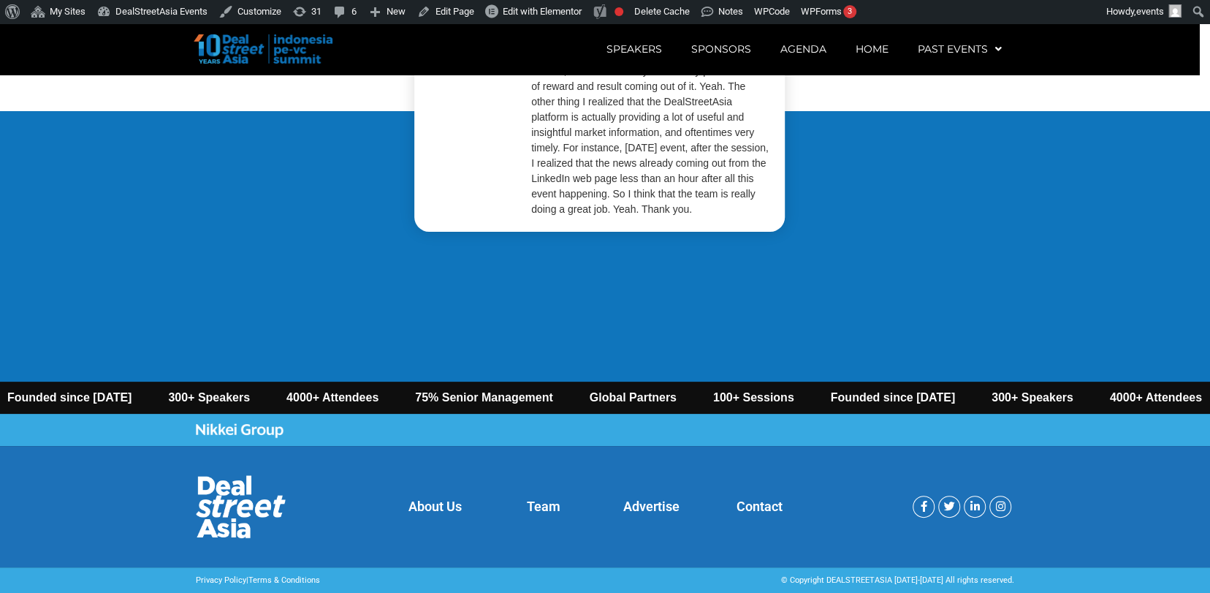
scroll to position [2943, 0]
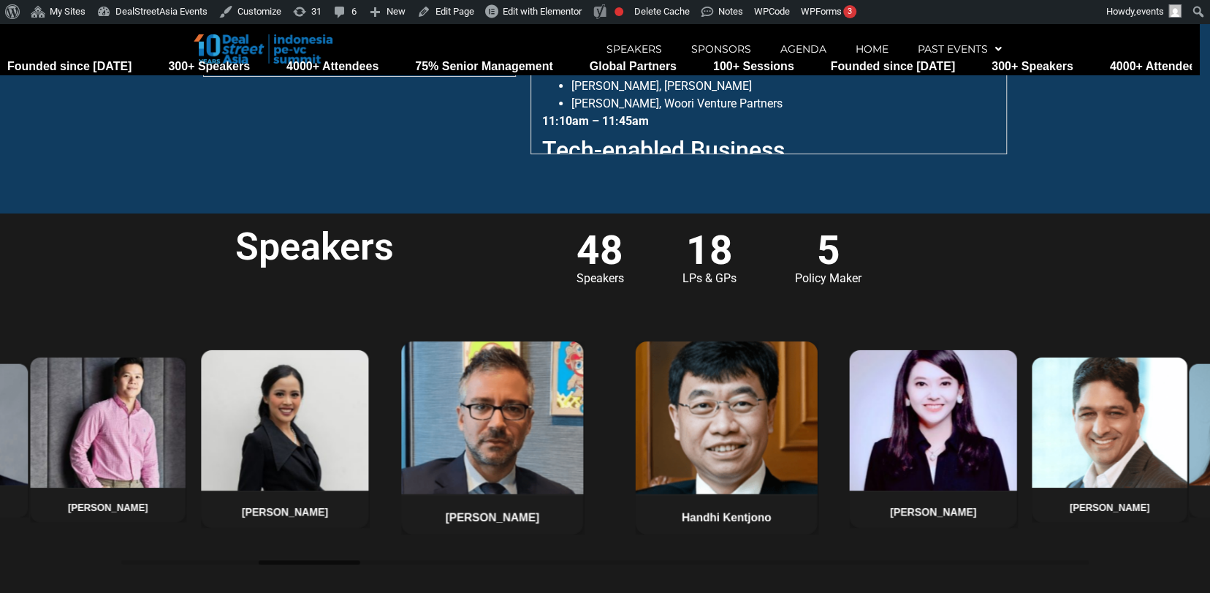
scroll to position [1104, 0]
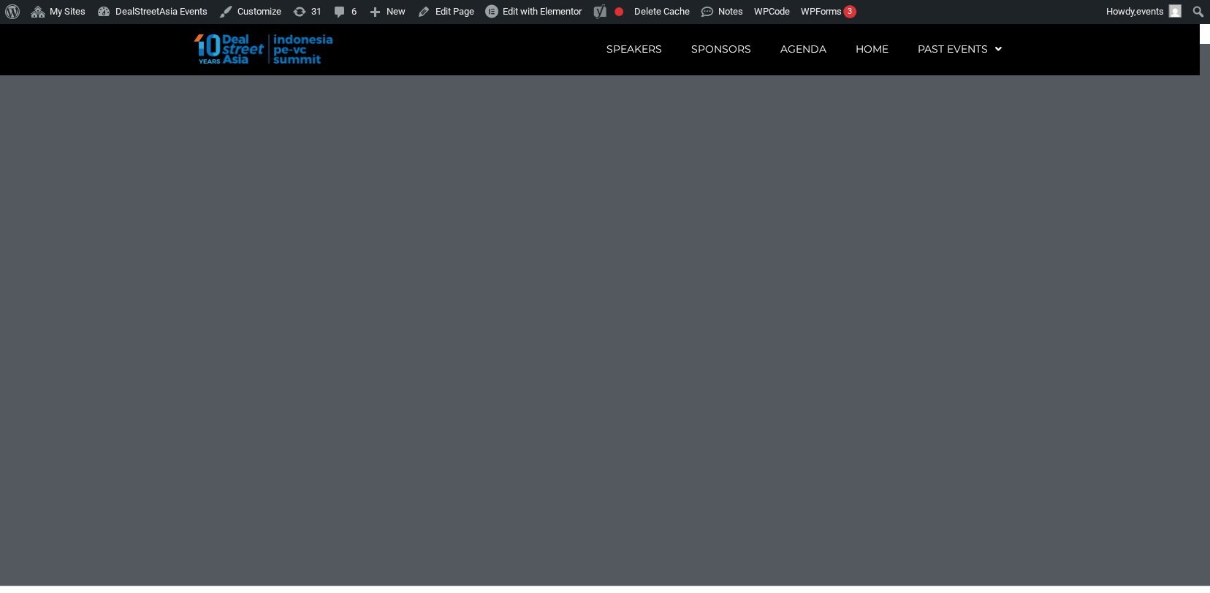
scroll to position [2188, 0]
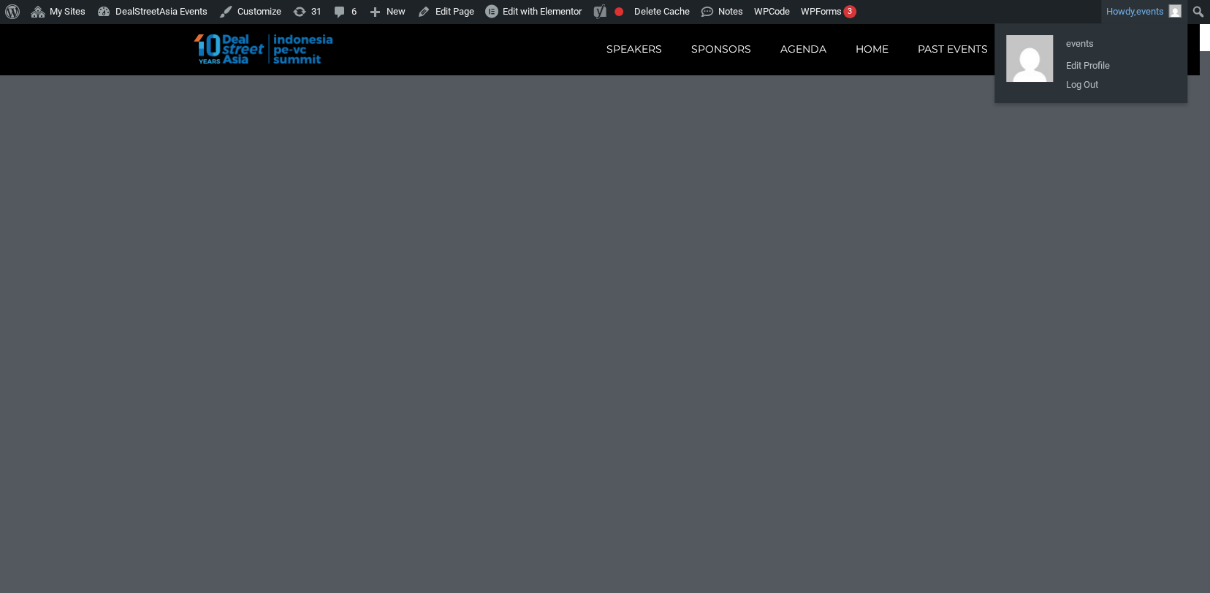
click at [1180, 12] on img "Toolbar" at bounding box center [1175, 10] width 13 height 13
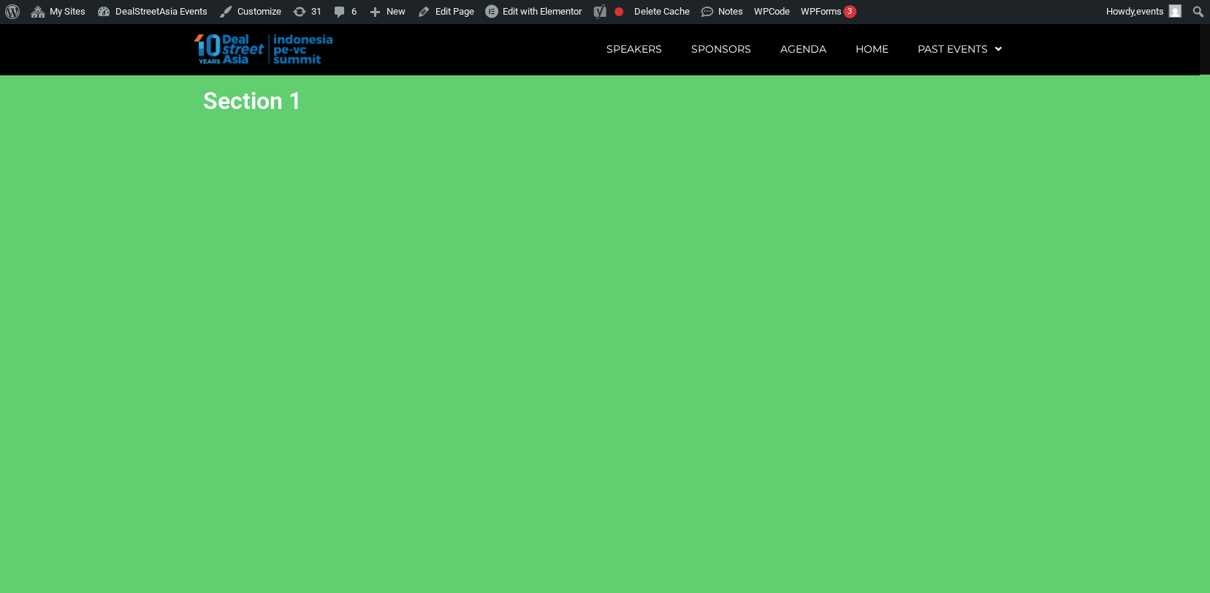
scroll to position [23, 0]
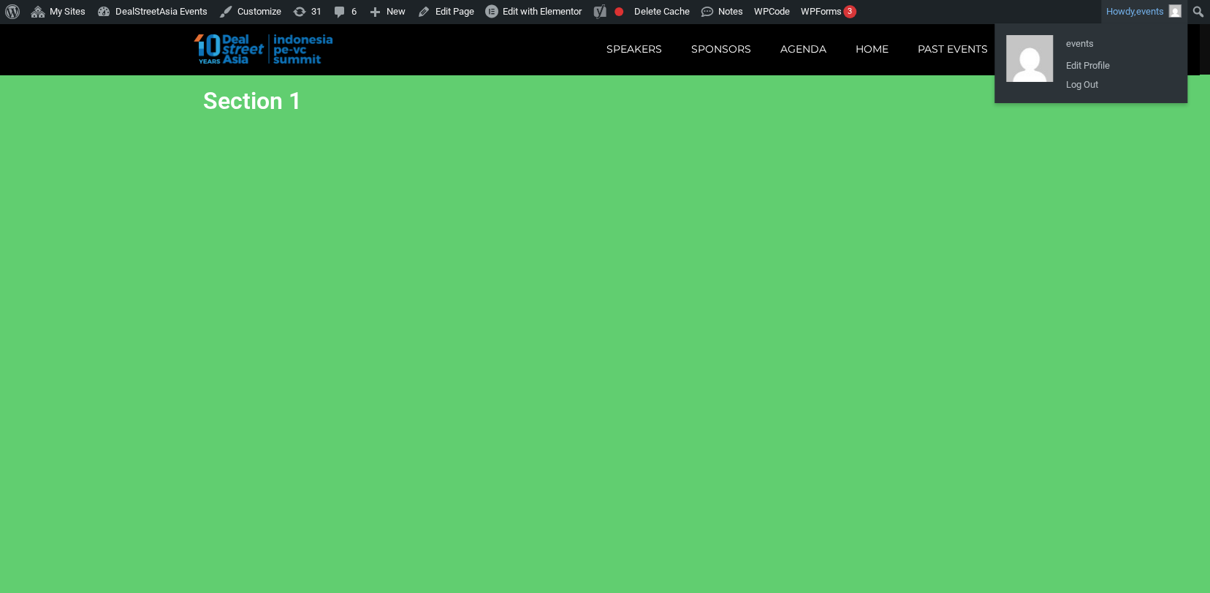
click at [1170, 11] on img "Toolbar" at bounding box center [1175, 10] width 13 height 13
click at [1094, 86] on link "Log Out" at bounding box center [1117, 84] width 117 height 19
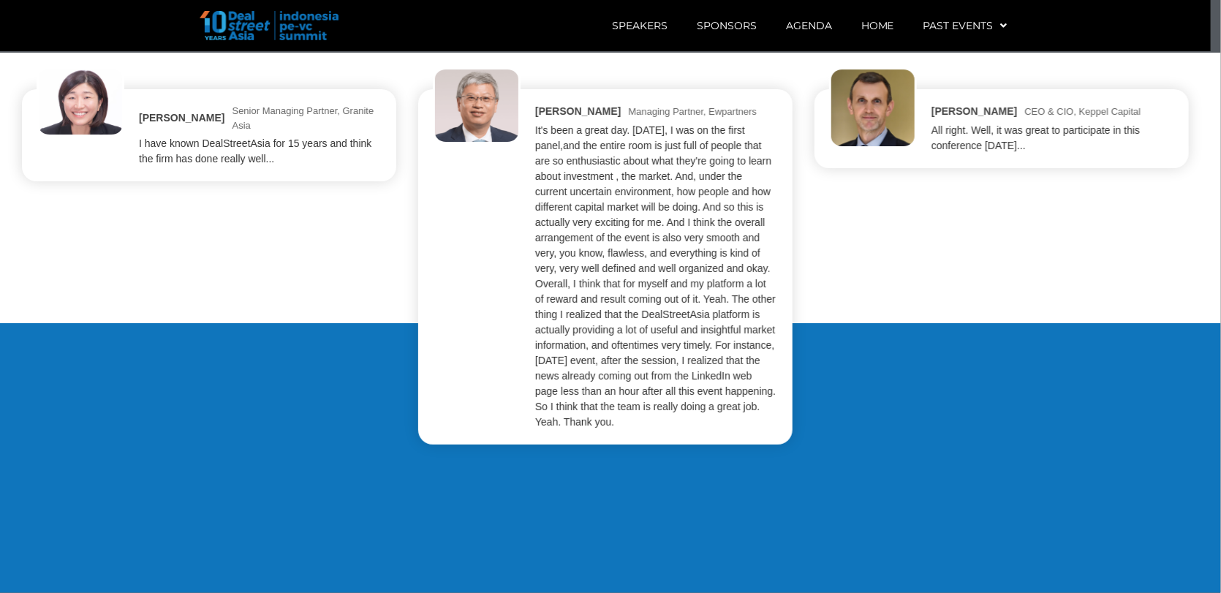
scroll to position [2730, 0]
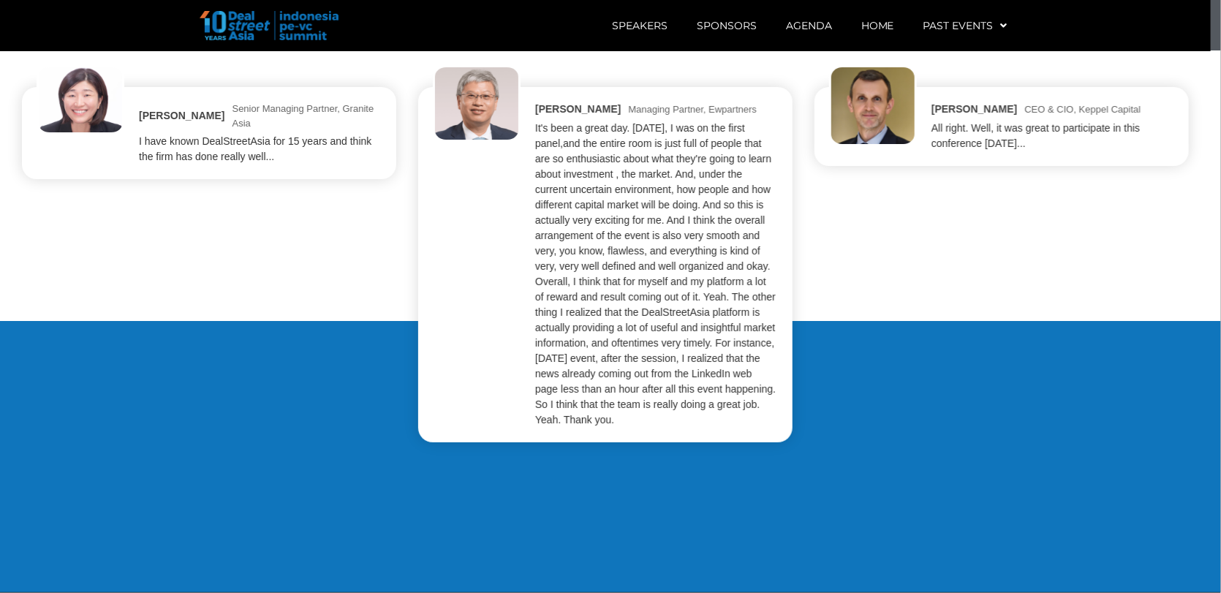
click at [726, 170] on div "[PERSON_NAME] Senior Managing Partner, Granite Asia I have known DealStreetAsia…" at bounding box center [610, 264] width 1177 height 355
click at [775, 215] on div "It's been a great day. [DATE], I was on the first panel,and the entire room is …" at bounding box center [655, 274] width 241 height 307
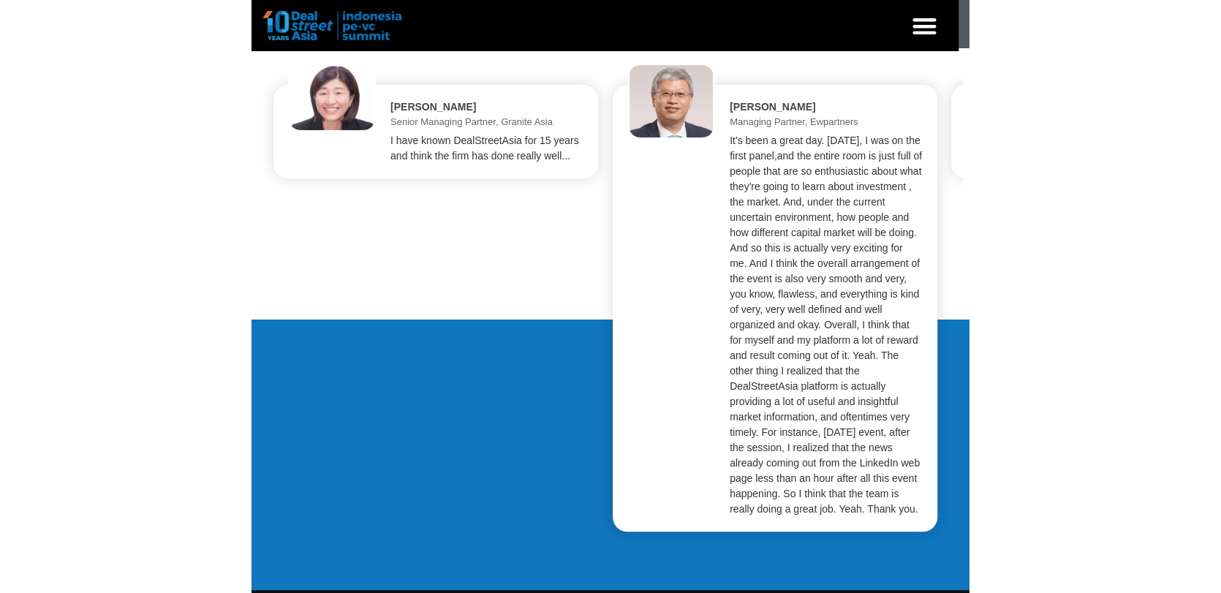
scroll to position [2926, 0]
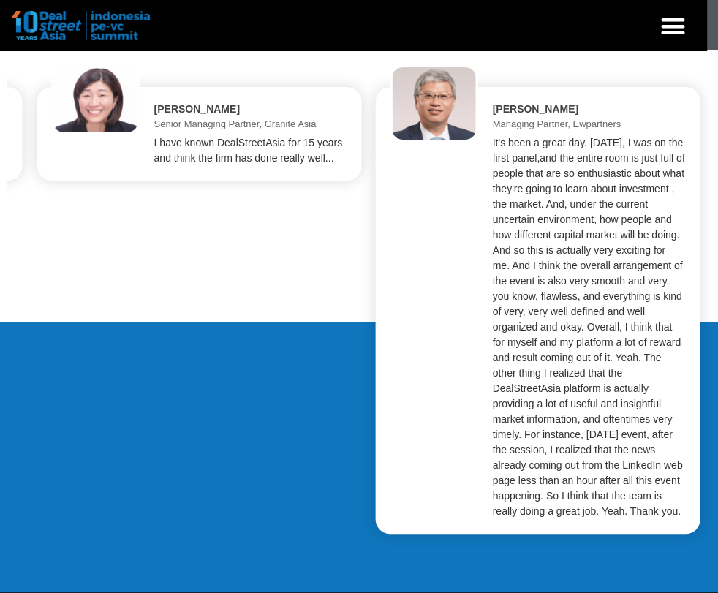
click at [372, 322] on div "[PERSON_NAME] CEO & CIO, Keppel Capital All right. Well, it was great to partic…" at bounding box center [35, 310] width 674 height 447
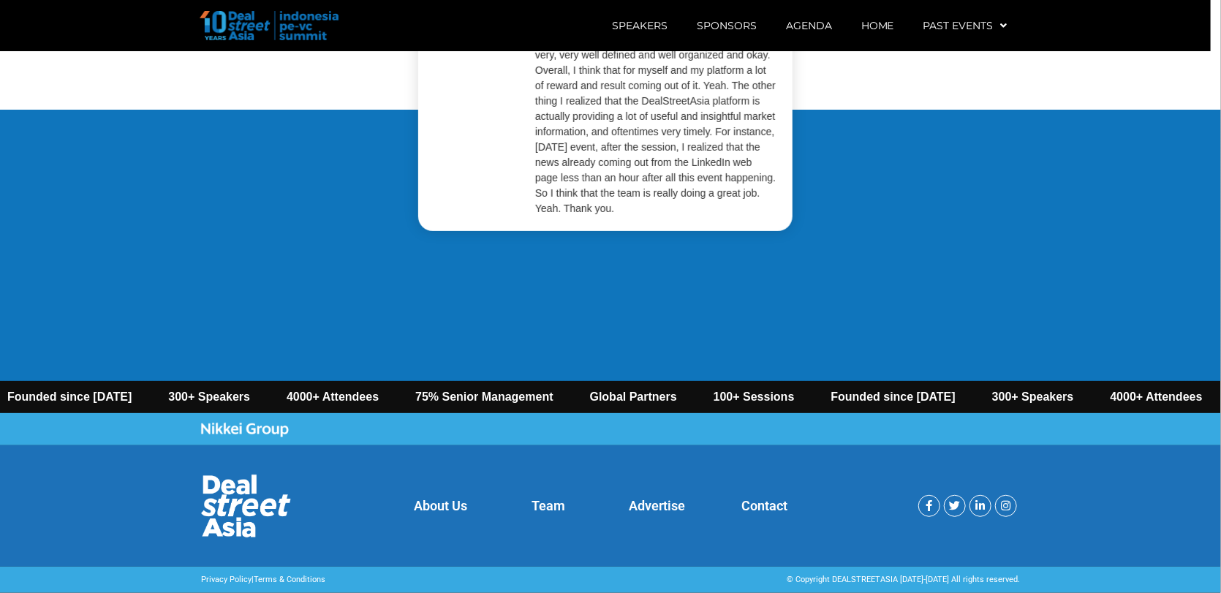
scroll to position [2943, 0]
